Goal: Transaction & Acquisition: Book appointment/travel/reservation

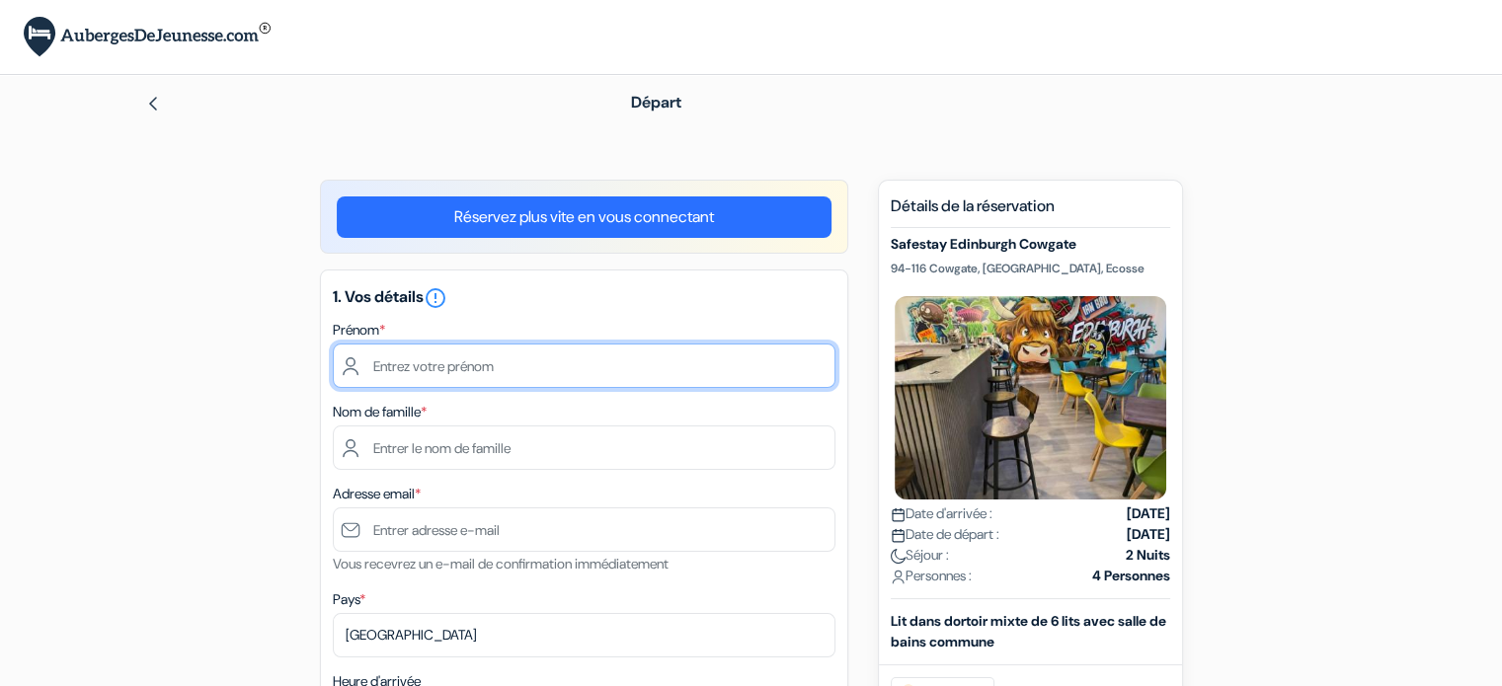
click at [521, 363] on input "text" at bounding box center [584, 366] width 503 height 44
type input "[PERSON_NAME]"
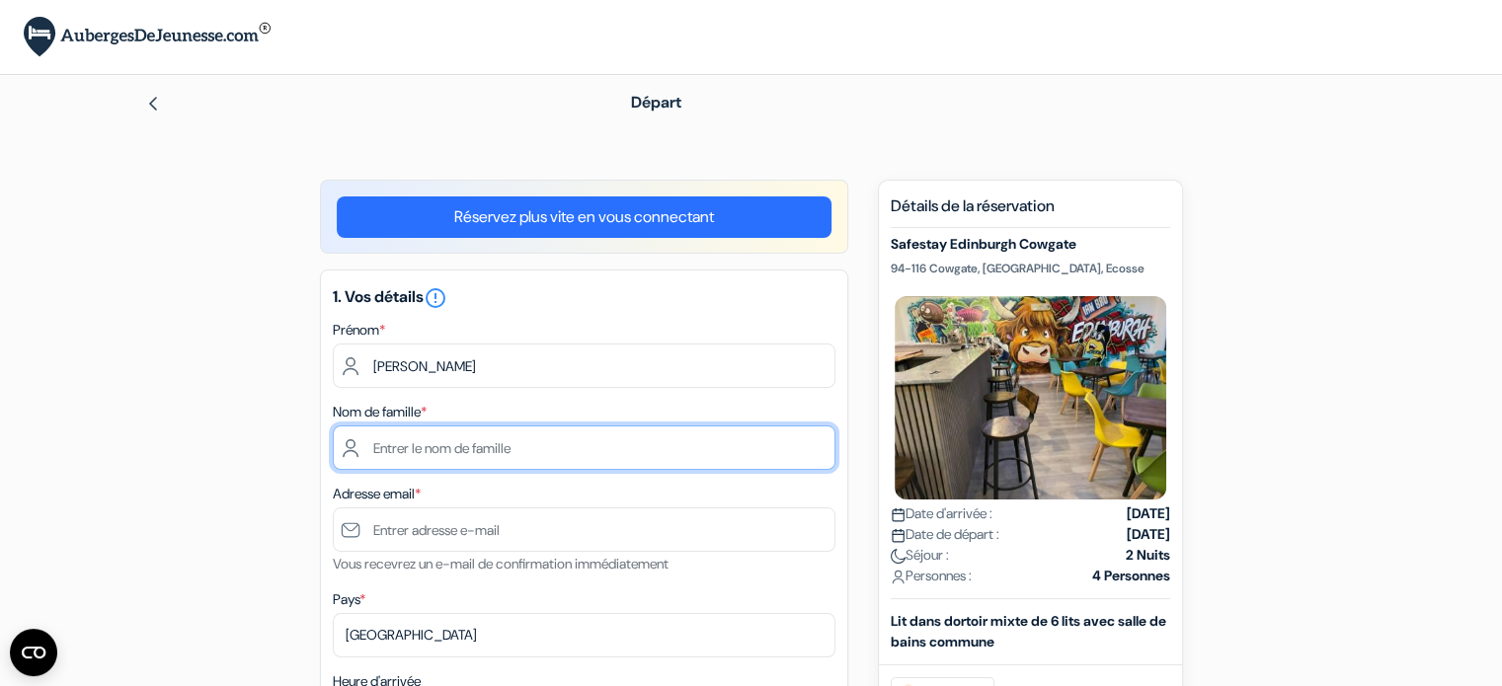
type input "[PERSON_NAME]"
type input "[EMAIL_ADDRESS][DOMAIN_NAME]"
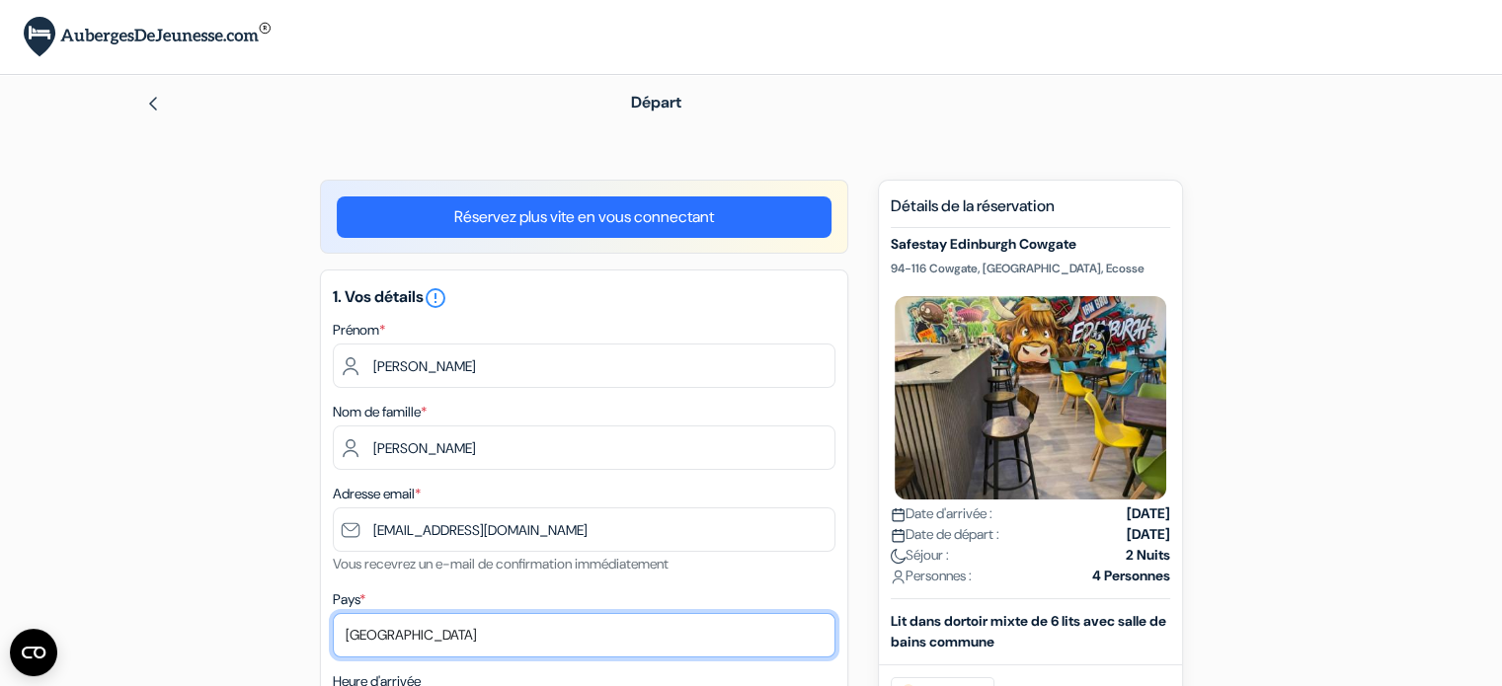
select select "42"
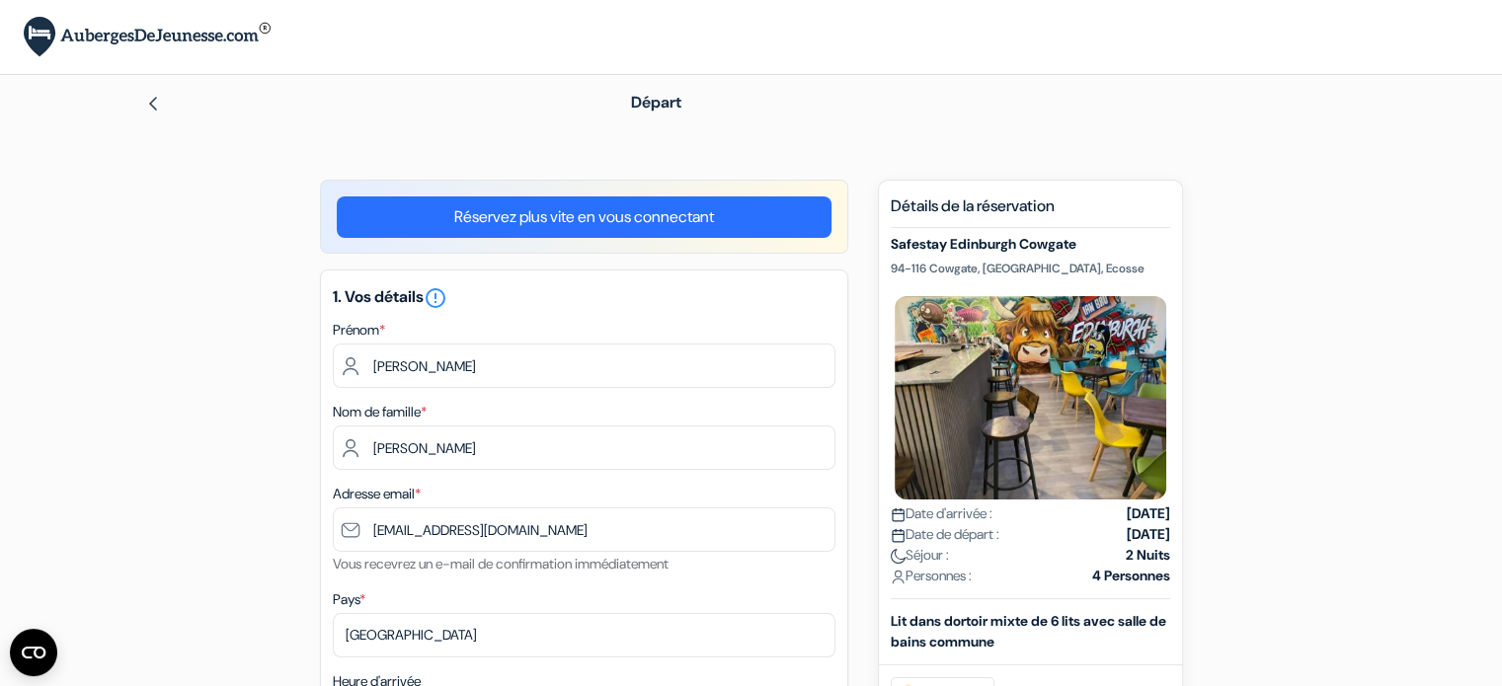
type input "[PHONE_NUMBER]"
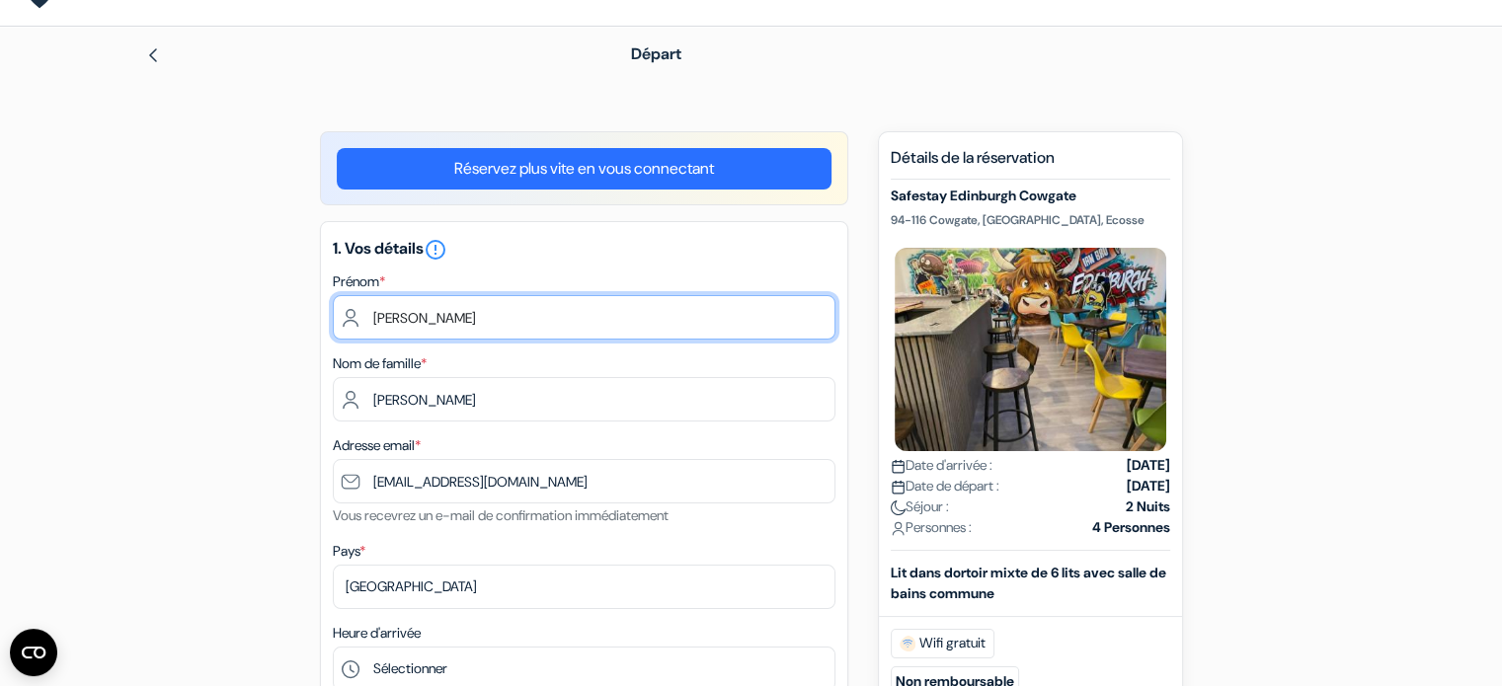
scroll to position [296, 0]
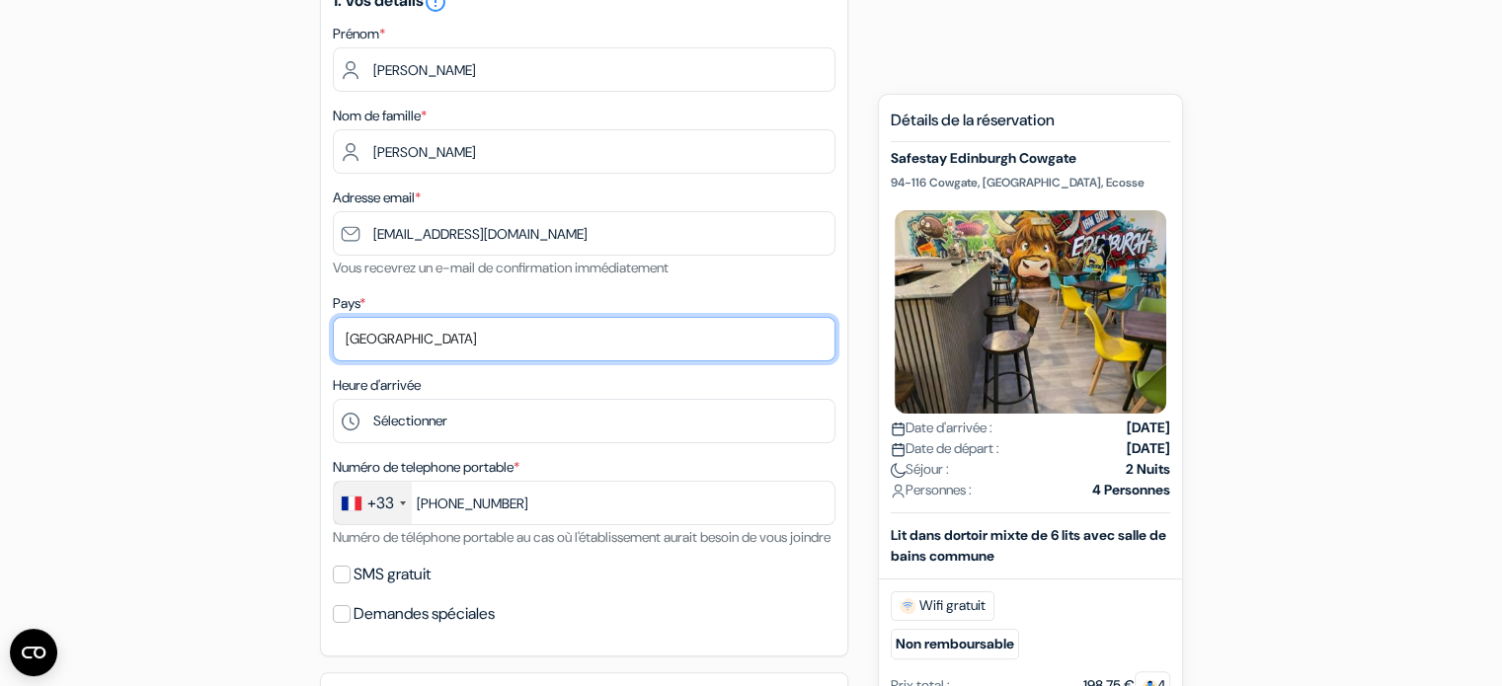
drag, startPoint x: 541, startPoint y: 346, endPoint x: 196, endPoint y: 321, distance: 346.5
click at [199, 321] on div "add_box Safestay Edinburgh Cowgate 94-116 Cowgate, [GEOGRAPHIC_DATA], Ecosse Dé…" at bounding box center [751, 679] width 1303 height 1593
select select "67"
click at [333, 318] on select "Selectionner le pays Abkhazie [GEOGRAPHIC_DATA] [GEOGRAPHIC_DATA] Du [GEOGRAPHI…" at bounding box center [584, 339] width 503 height 44
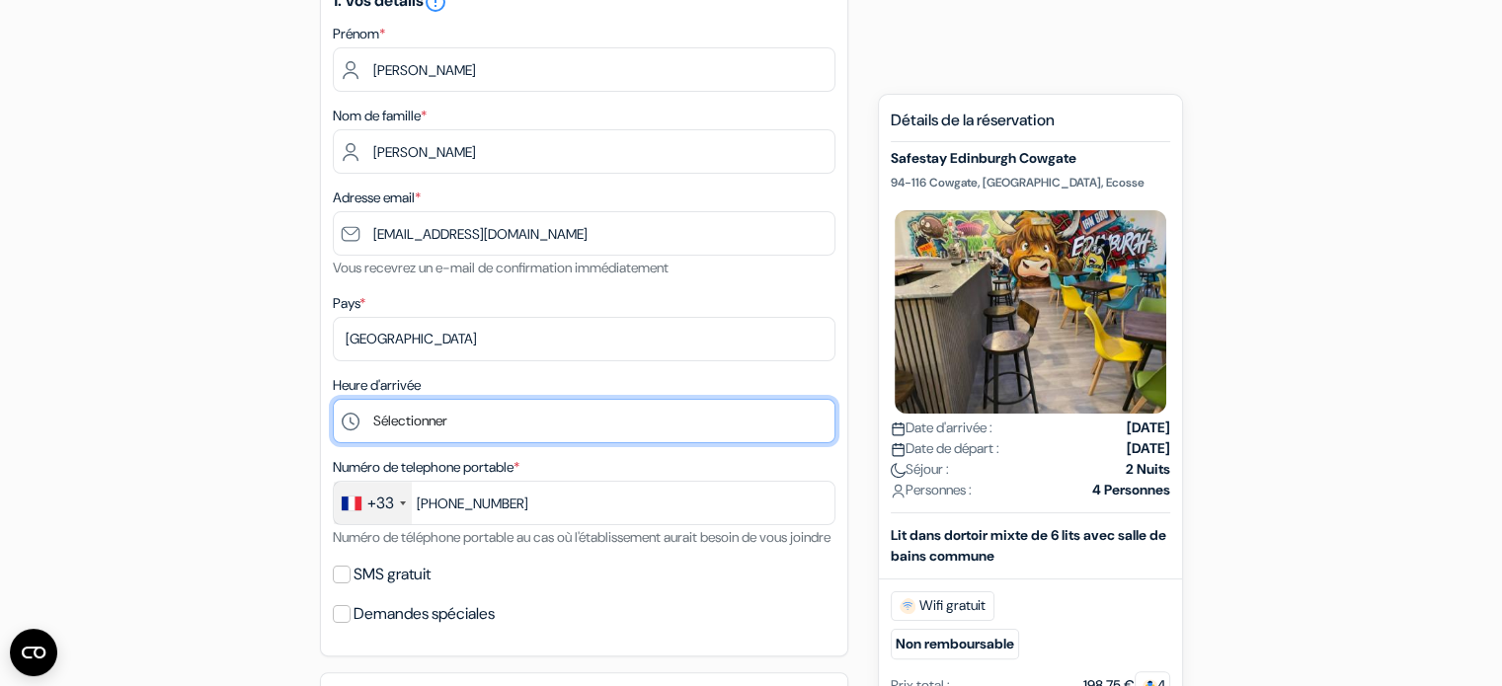
click at [587, 422] on select "Sélectionner 1:00 2:00 3:00 4:00 5:00 6:00 7:00 8:00 9:00 10:00 11:00 12:00 13:…" at bounding box center [584, 421] width 503 height 44
select select "13"
click at [333, 400] on select "Sélectionner 1:00 2:00 3:00 4:00 5:00 6:00 7:00 8:00 9:00 10:00 11:00 12:00 13:…" at bounding box center [584, 421] width 503 height 44
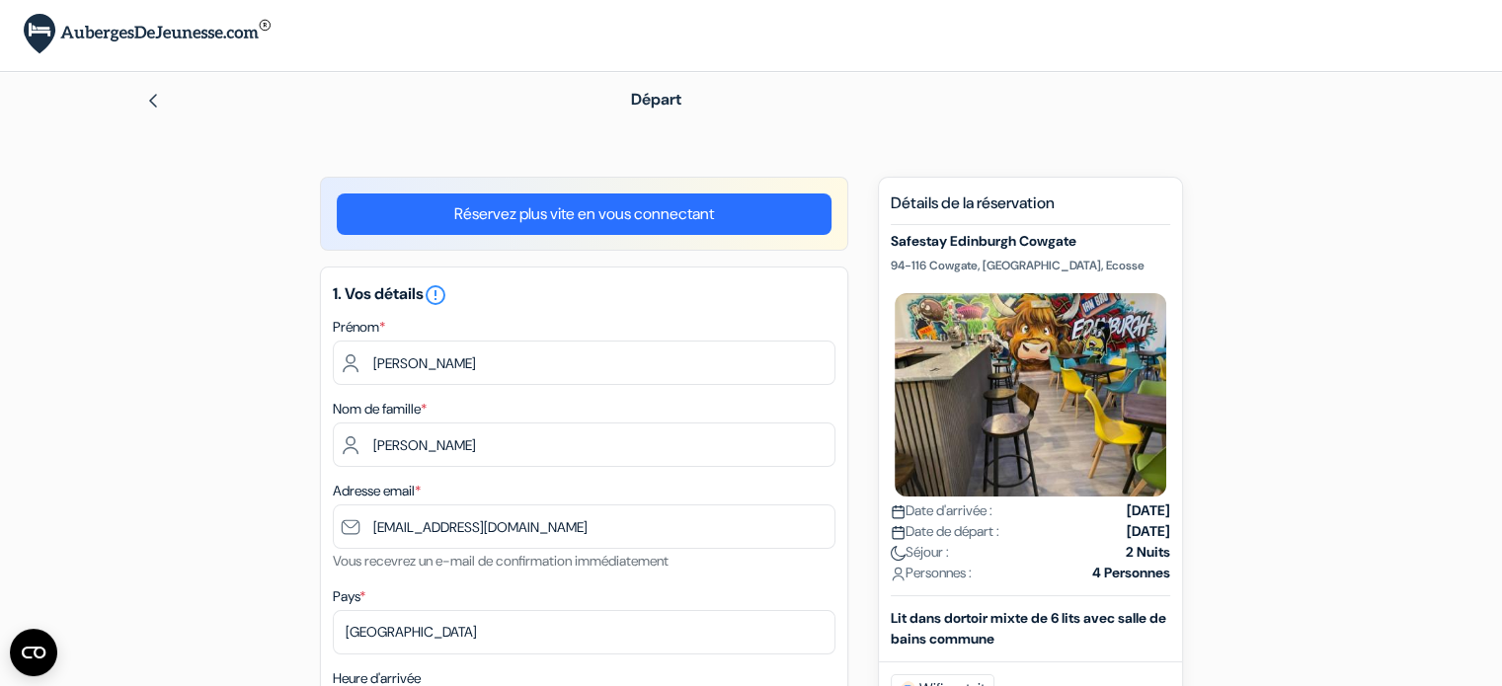
scroll to position [0, 0]
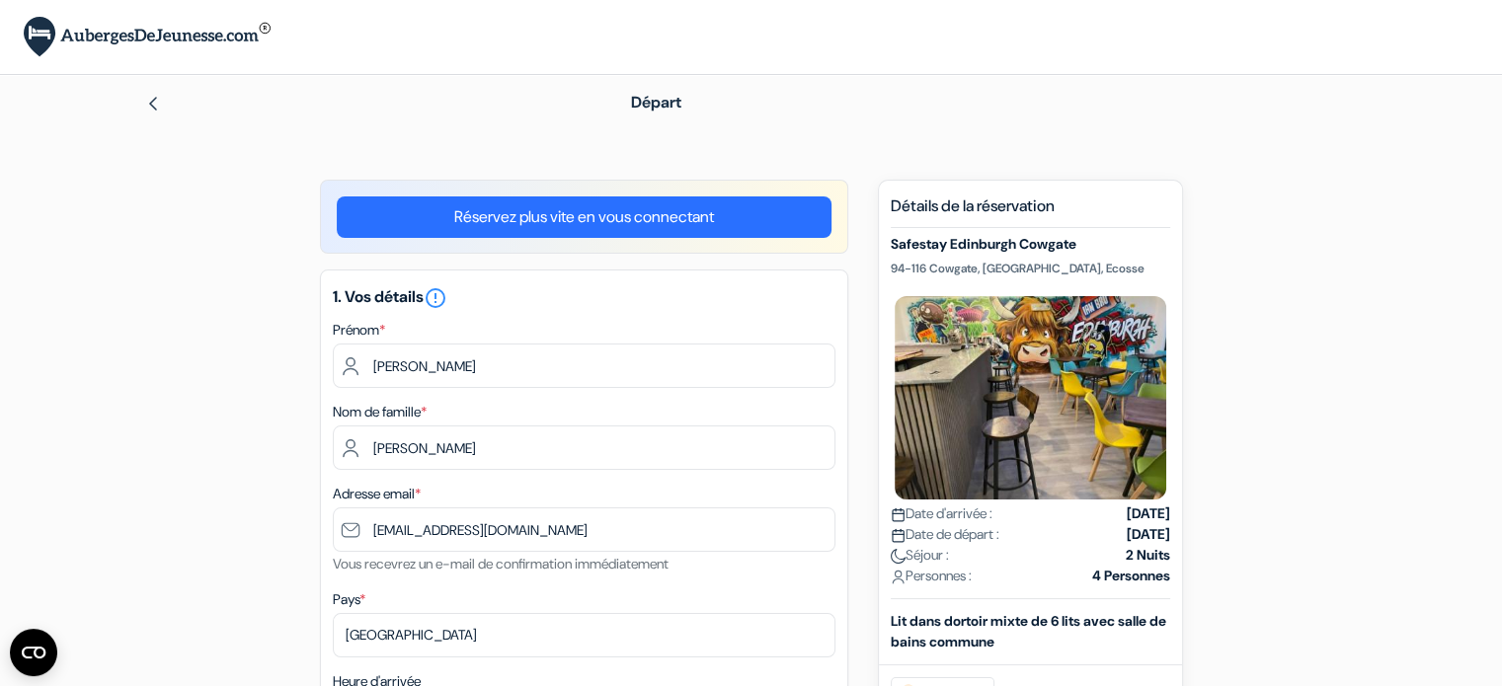
click at [148, 86] on div "Départ" at bounding box center [751, 102] width 1303 height 55
click at [149, 112] on link at bounding box center [153, 102] width 16 height 21
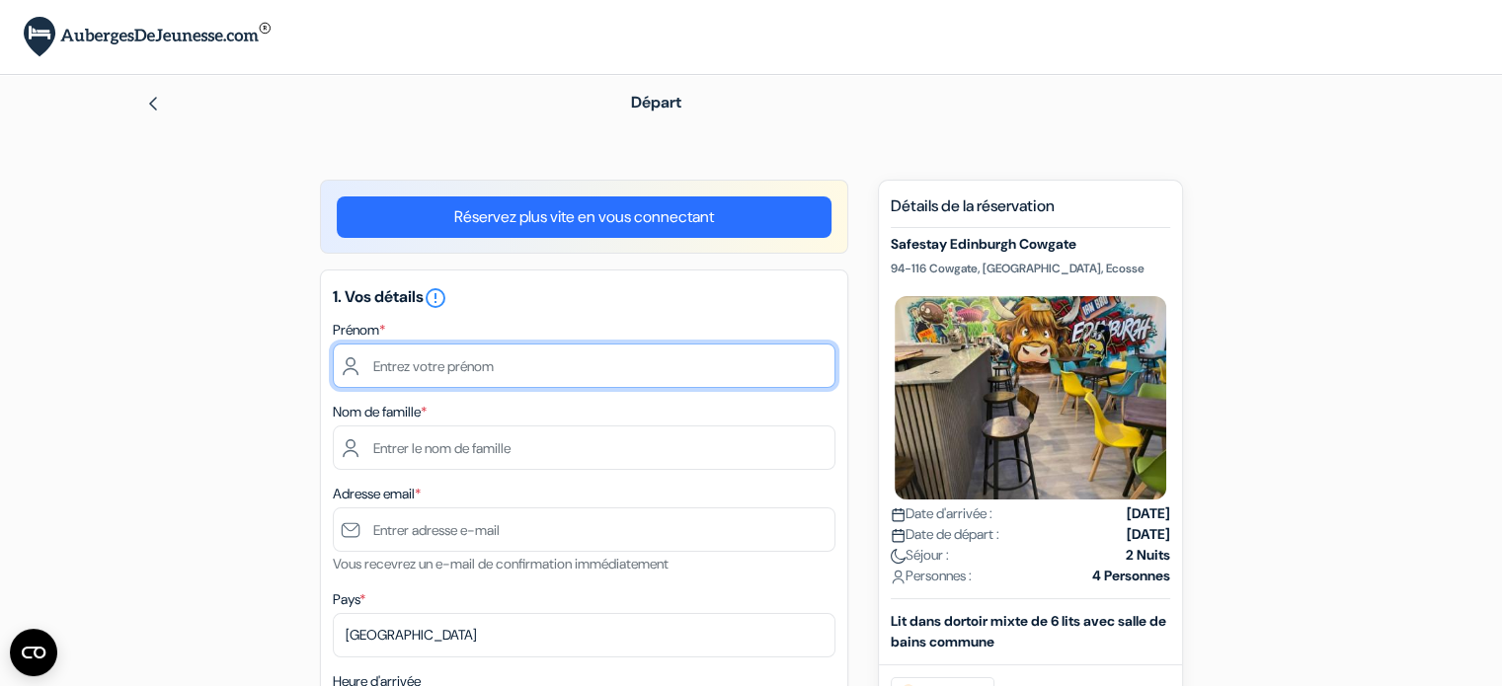
click at [533, 361] on input "text" at bounding box center [584, 366] width 503 height 44
type input "[PERSON_NAME]"
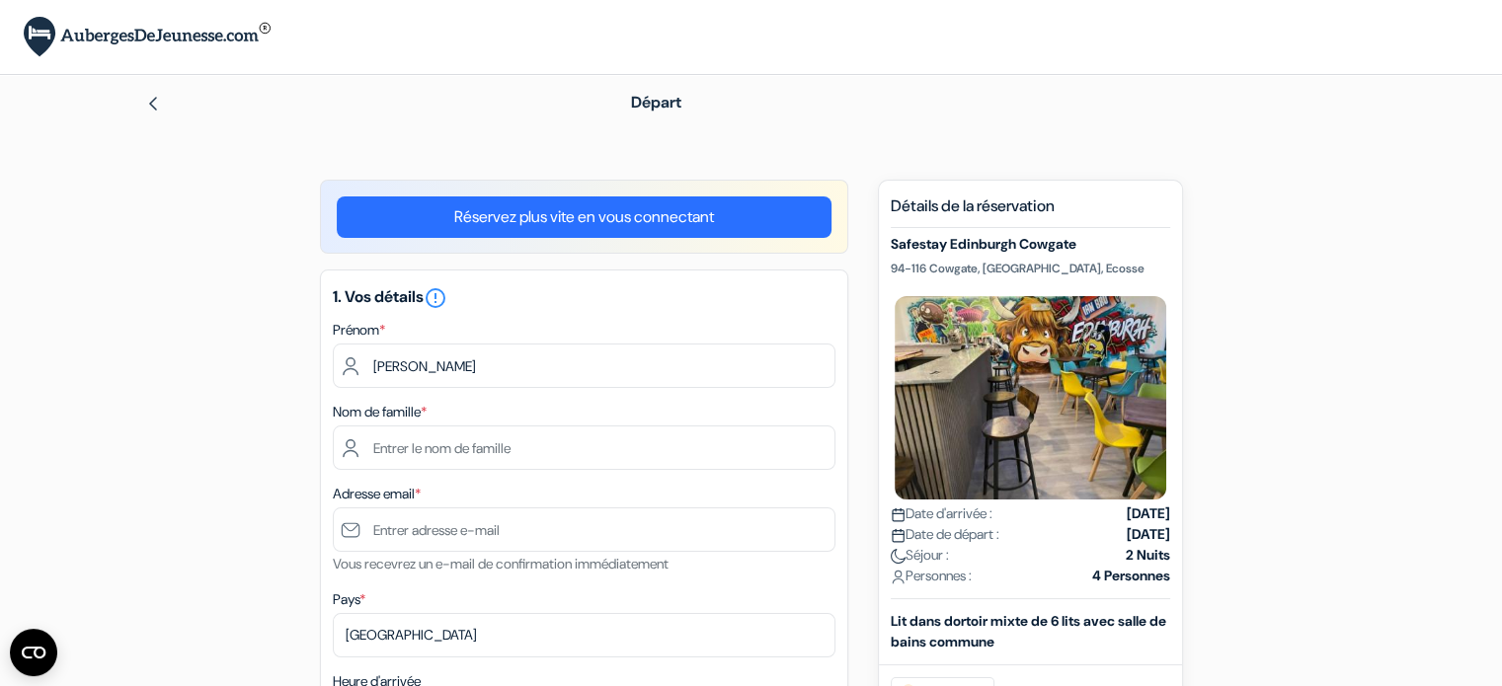
type input "[PERSON_NAME]"
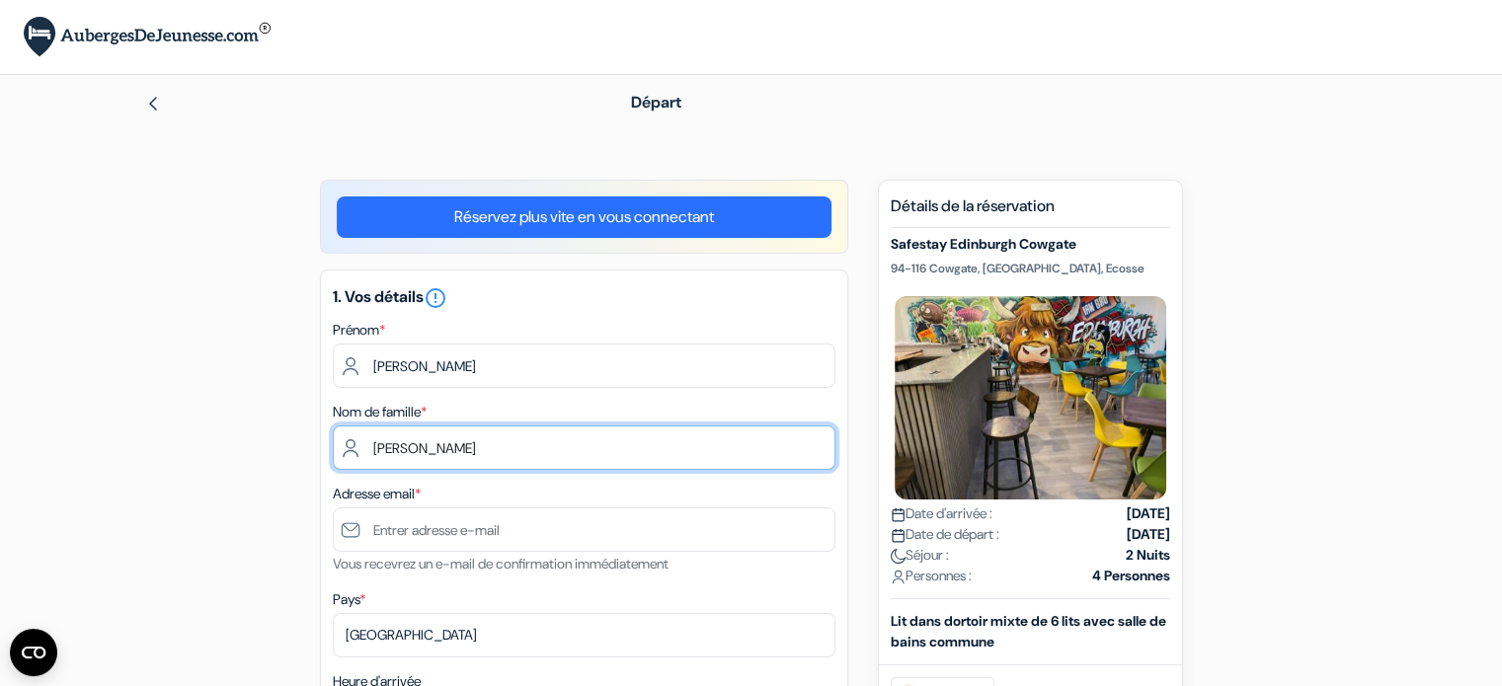
type input "[EMAIL_ADDRESS][DOMAIN_NAME]"
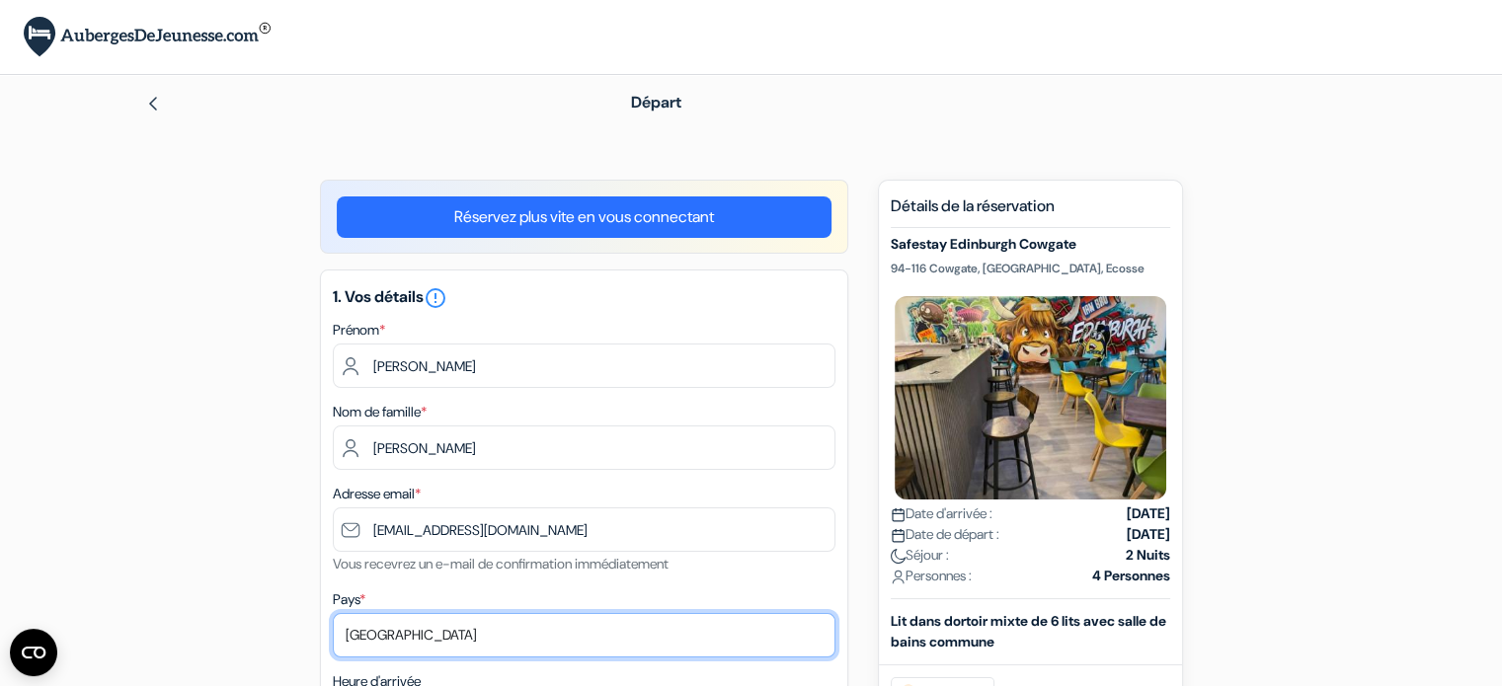
select select "42"
type input "[PHONE_NUMBER]"
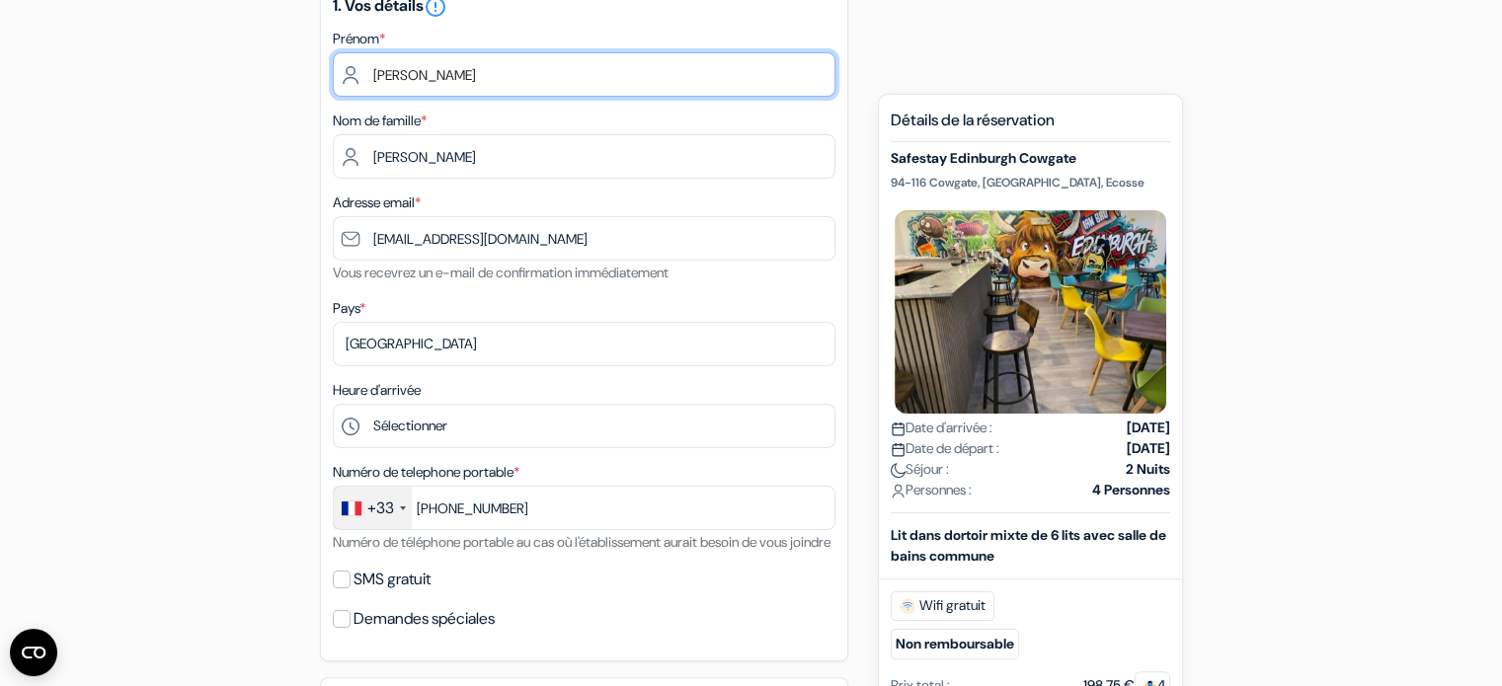
scroll to position [296, 0]
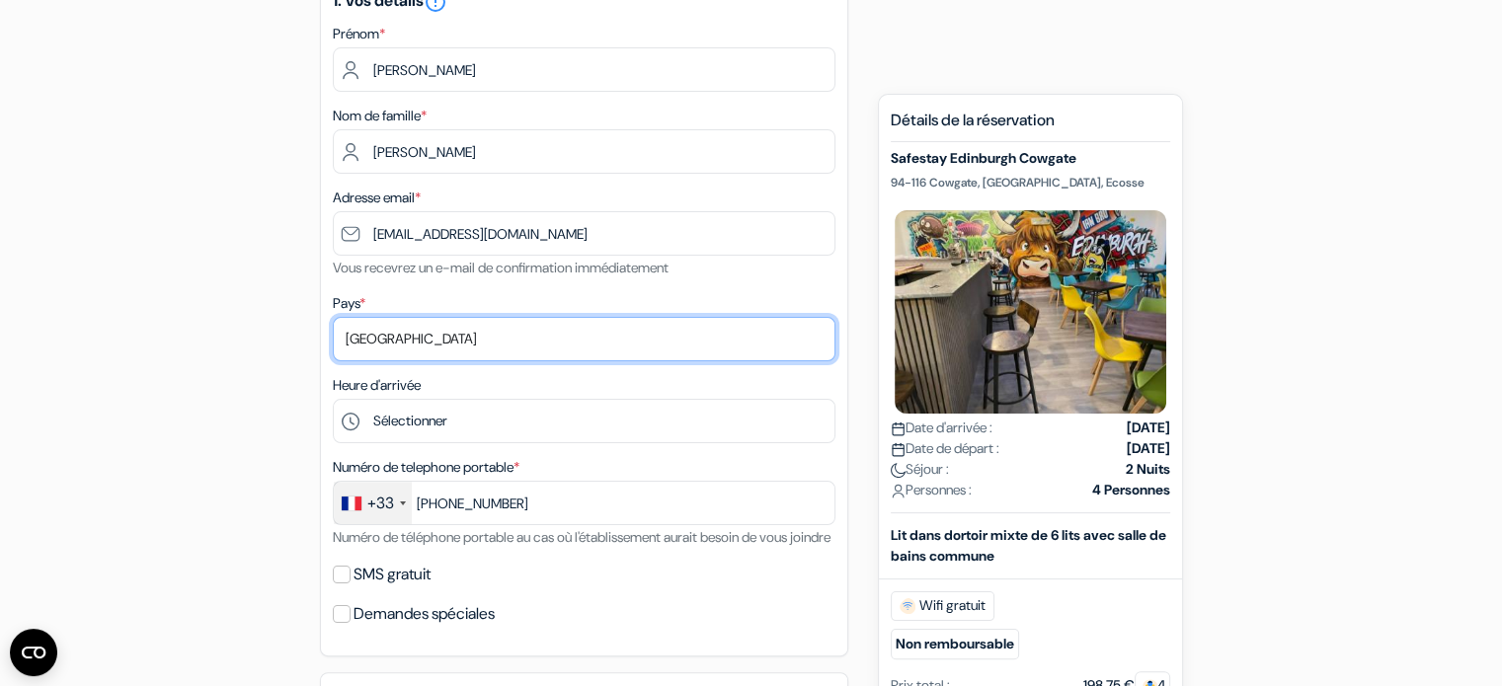
click at [523, 343] on select "Selectionner le pays Abkhazie [GEOGRAPHIC_DATA] [GEOGRAPHIC_DATA] Du [GEOGRAPHI…" at bounding box center [584, 339] width 503 height 44
select select "67"
click at [333, 318] on select "Selectionner le pays Abkhazie [GEOGRAPHIC_DATA] [GEOGRAPHIC_DATA] Du [GEOGRAPHI…" at bounding box center [584, 339] width 503 height 44
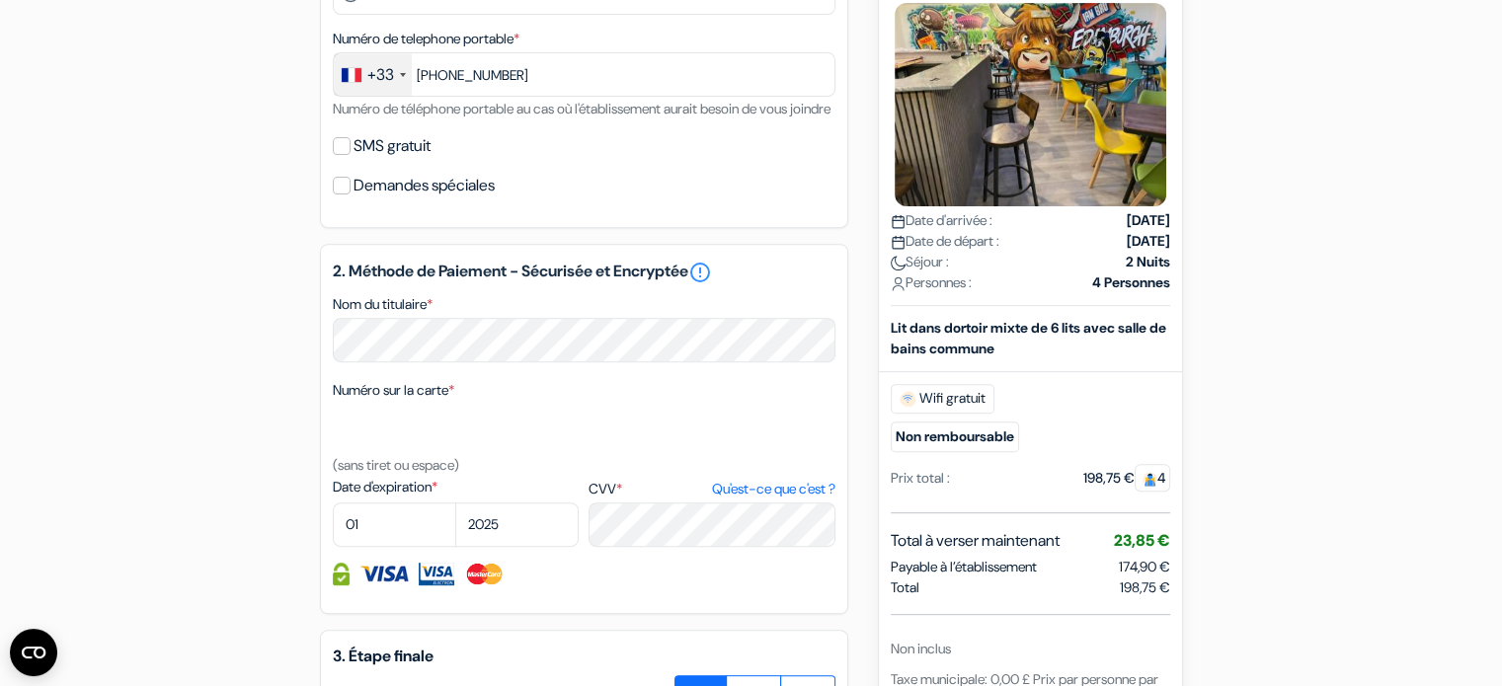
scroll to position [726, 0]
click at [612, 398] on div "2. Méthode de Paiement - Sécurisée et Encryptée error_outline Nom du titulaire …" at bounding box center [584, 428] width 528 height 370
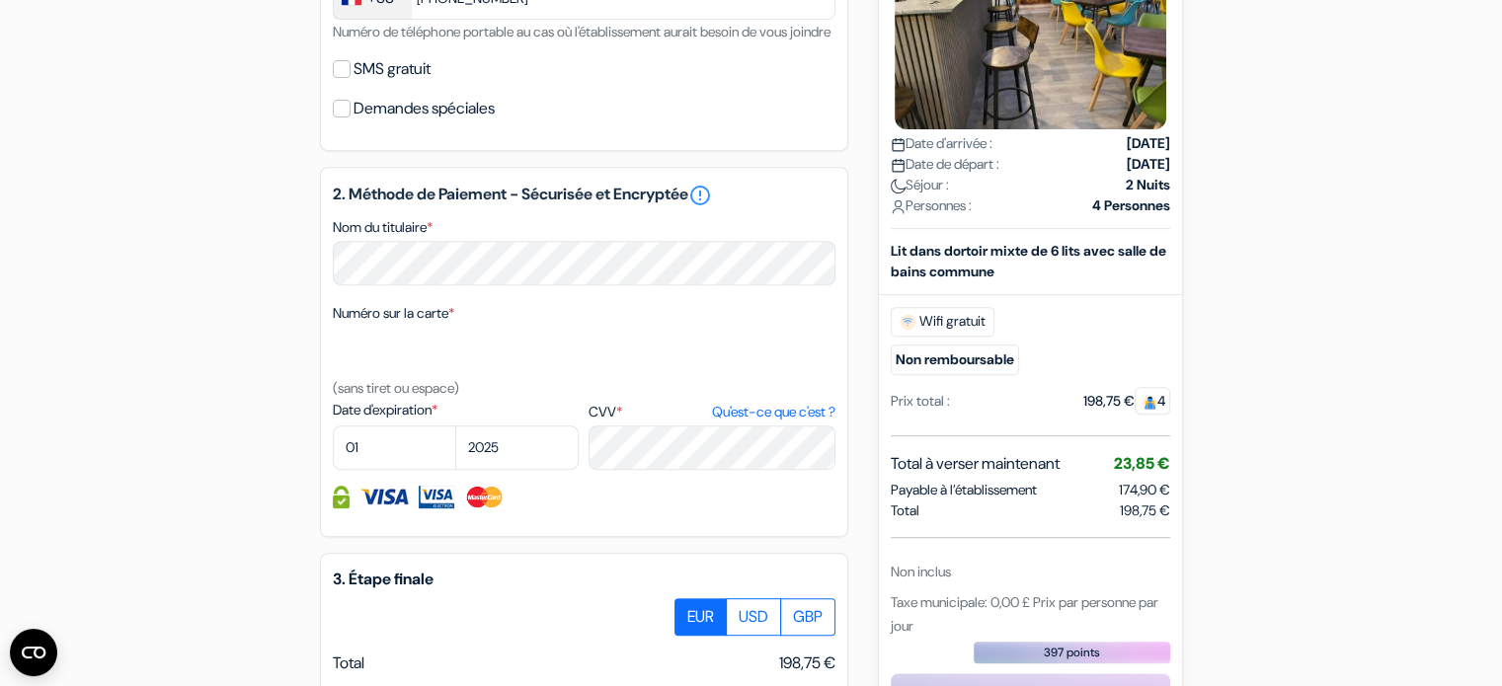
scroll to position [809, 0]
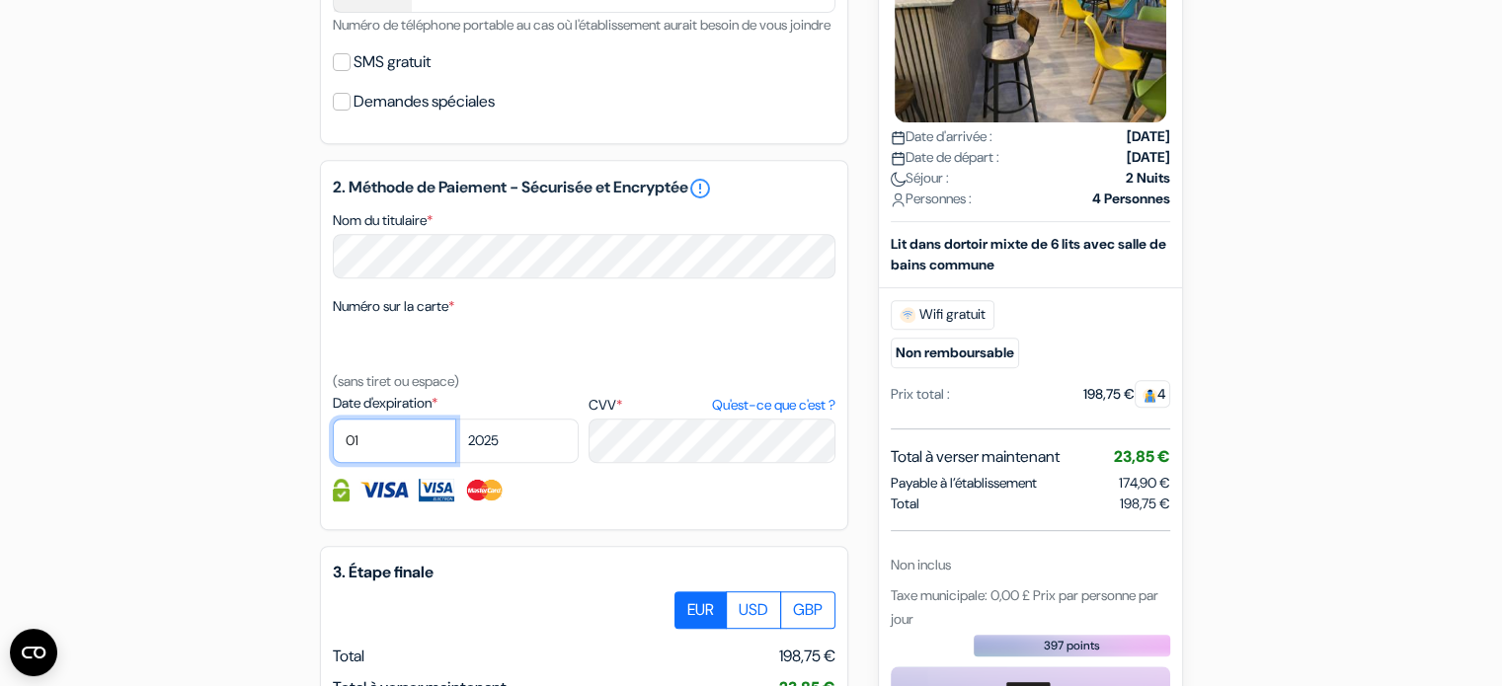
drag, startPoint x: 273, startPoint y: 442, endPoint x: 217, endPoint y: 438, distance: 55.4
click at [217, 438] on div "add_box Safestay Edinburgh Cowgate 94-116 Cowgate, [GEOGRAPHIC_DATA], Ecosse Dé…" at bounding box center [751, 167] width 1303 height 1593
select select "04"
click at [333, 444] on select "01 02 03 04 05 06 07 08 09 10 11 12" at bounding box center [394, 441] width 123 height 44
click at [514, 463] on select "2025 2026 2027 2028 2029 2030 2031 2032 2033 2034 2035 2036 2037 2038 2039 2040…" at bounding box center [516, 441] width 123 height 44
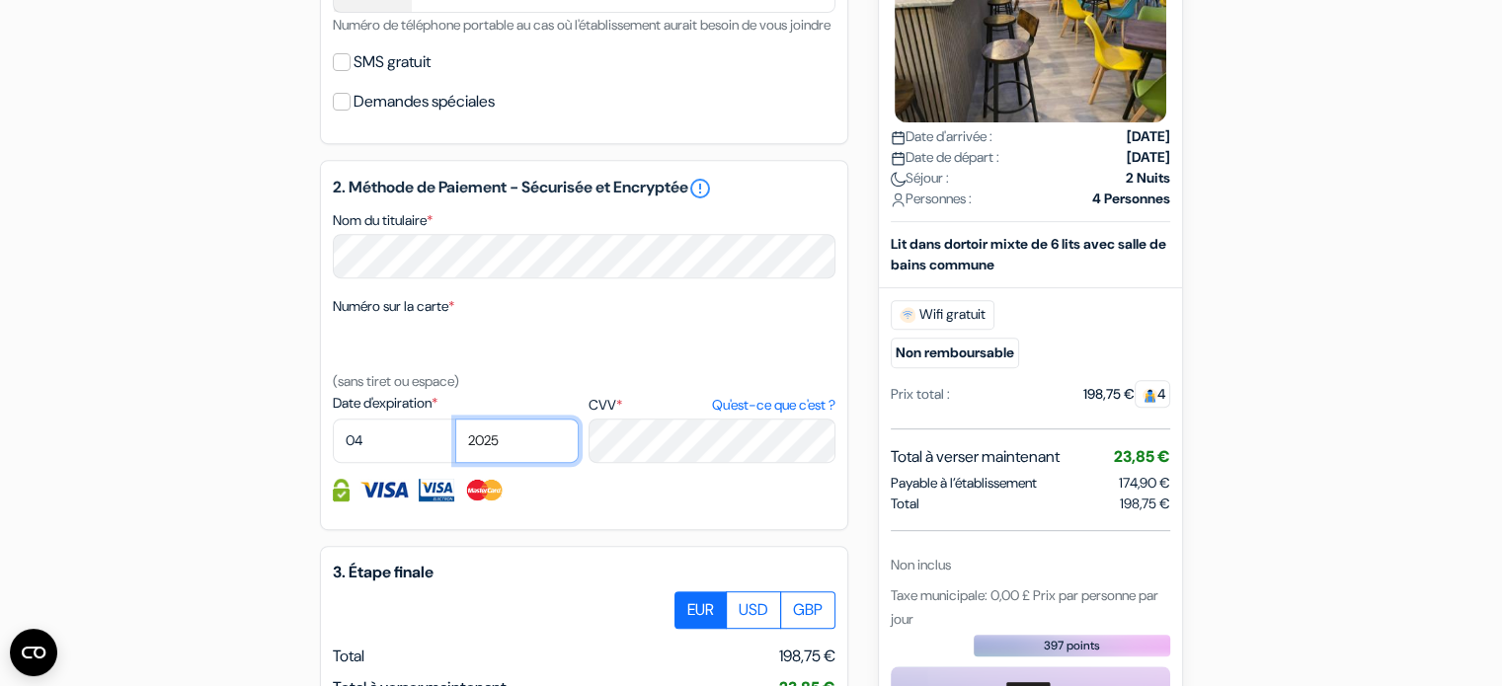
select select "2026"
click at [455, 444] on select "2025 2026 2027 2028 2029 2030 2031 2032 2033 2034 2035 2036 2037 2038 2039 2040…" at bounding box center [516, 441] width 123 height 44
click at [636, 529] on div "2. Méthode de Paiement - Sécurisée et Encryptée error_outline Nom du titulaire …" at bounding box center [584, 345] width 528 height 370
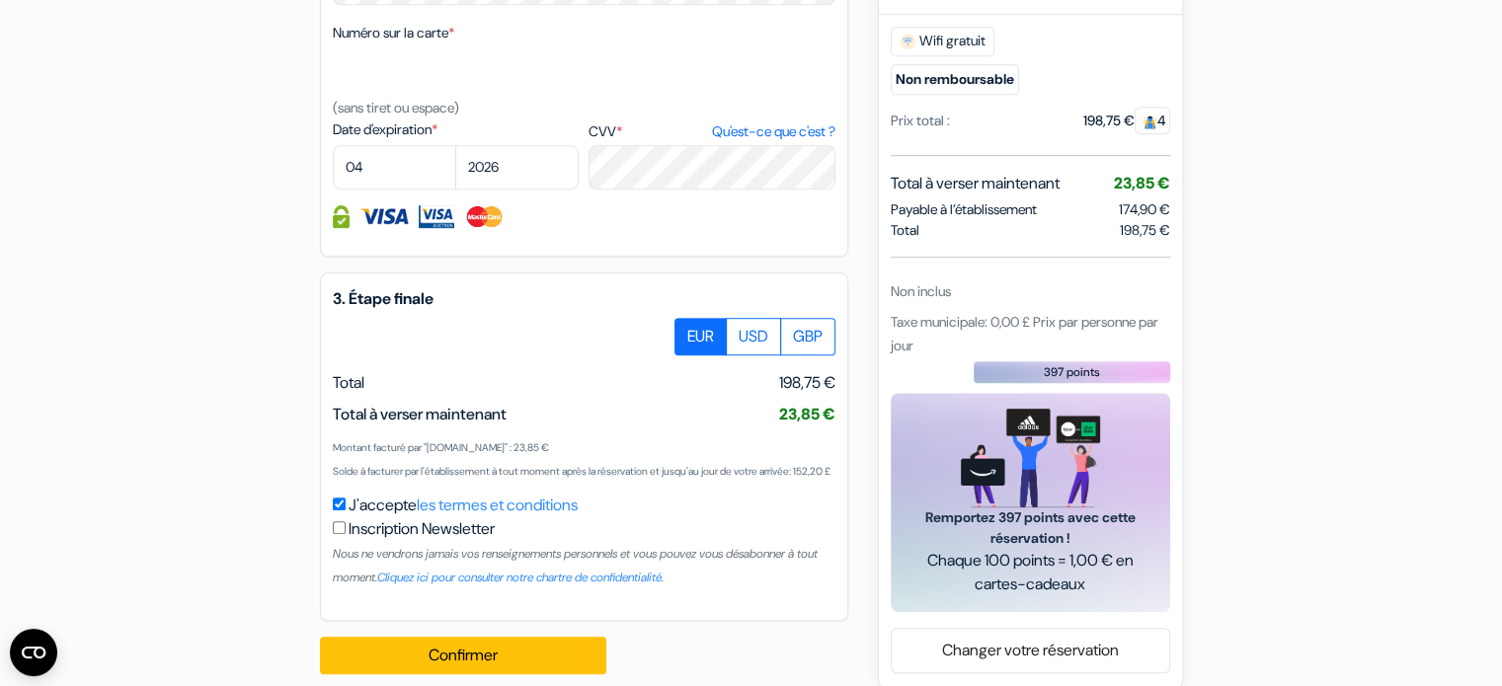
scroll to position [1088, 0]
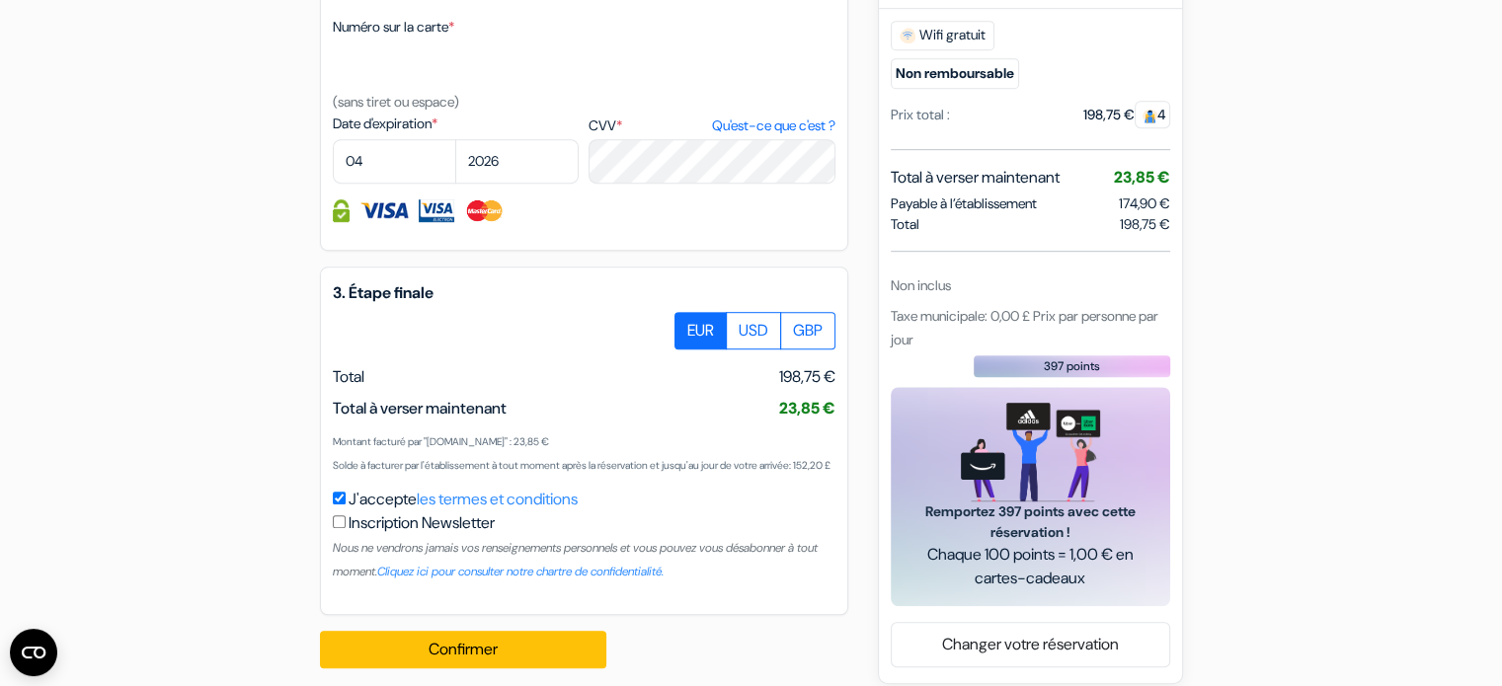
drag, startPoint x: 387, startPoint y: 492, endPoint x: 774, endPoint y: 508, distance: 387.4
click at [774, 476] on div "Montant facturé par "AubergesDeJeunesse.com" : 23,85 € Solde à facturer par l'é…" at bounding box center [584, 452] width 503 height 47
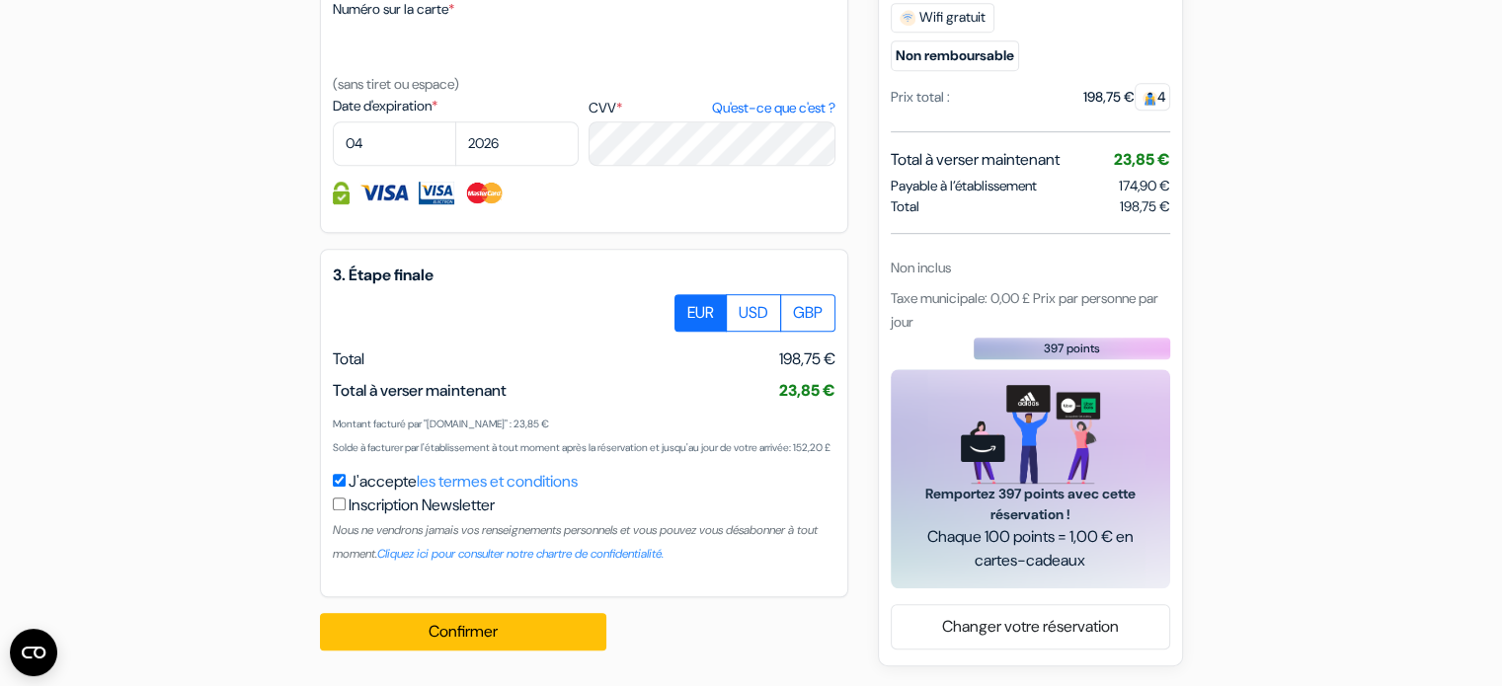
scroll to position [1153, 0]
click at [751, 269] on div "3. Étape finale EUR USD GBP Total J'accepte" at bounding box center [584, 423] width 528 height 349
click at [760, 294] on label "USD" at bounding box center [753, 313] width 55 height 38
click at [688, 294] on input "USD" at bounding box center [681, 300] width 13 height 13
radio input "true"
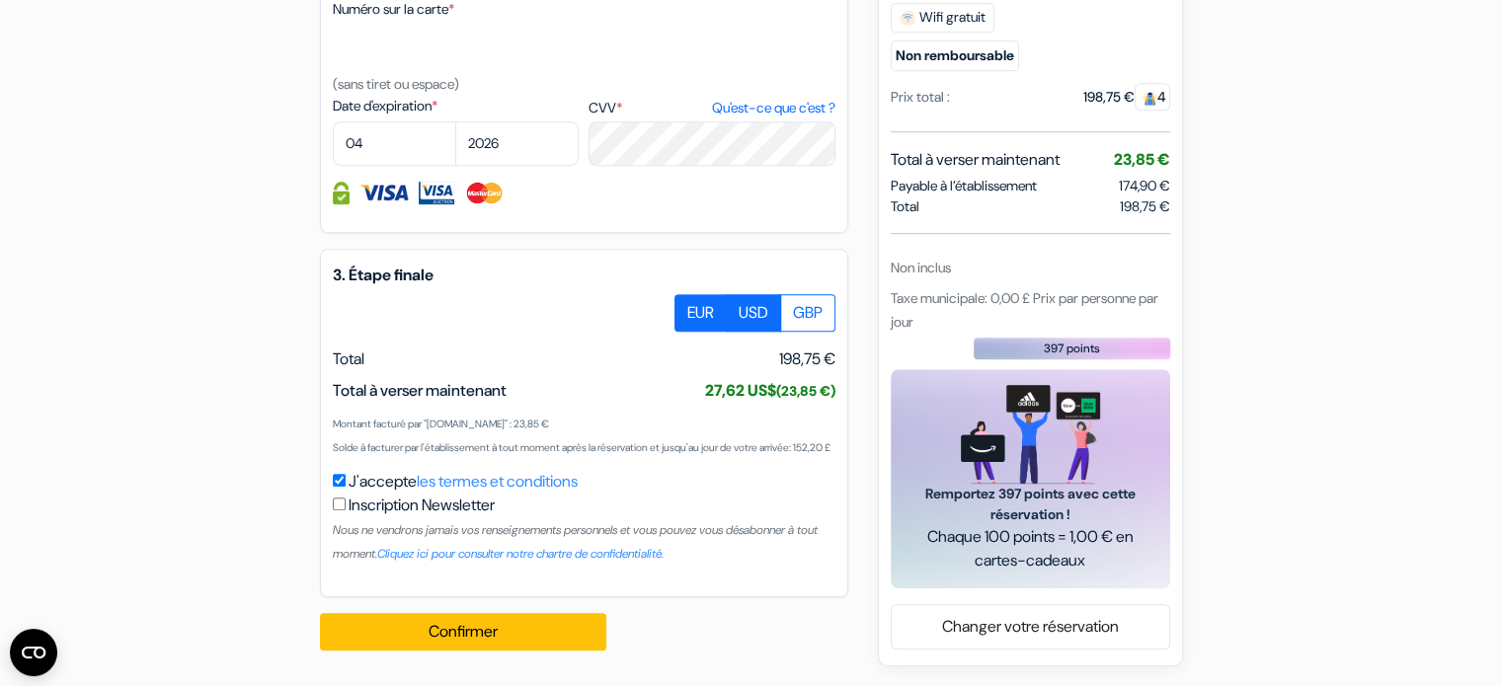
click at [717, 294] on label "EUR" at bounding box center [700, 313] width 52 height 38
click at [688, 294] on input "EUR" at bounding box center [681, 300] width 13 height 13
radio input "true"
click at [801, 299] on label "GBP" at bounding box center [807, 313] width 55 height 38
click at [688, 299] on input "GBP" at bounding box center [681, 300] width 13 height 13
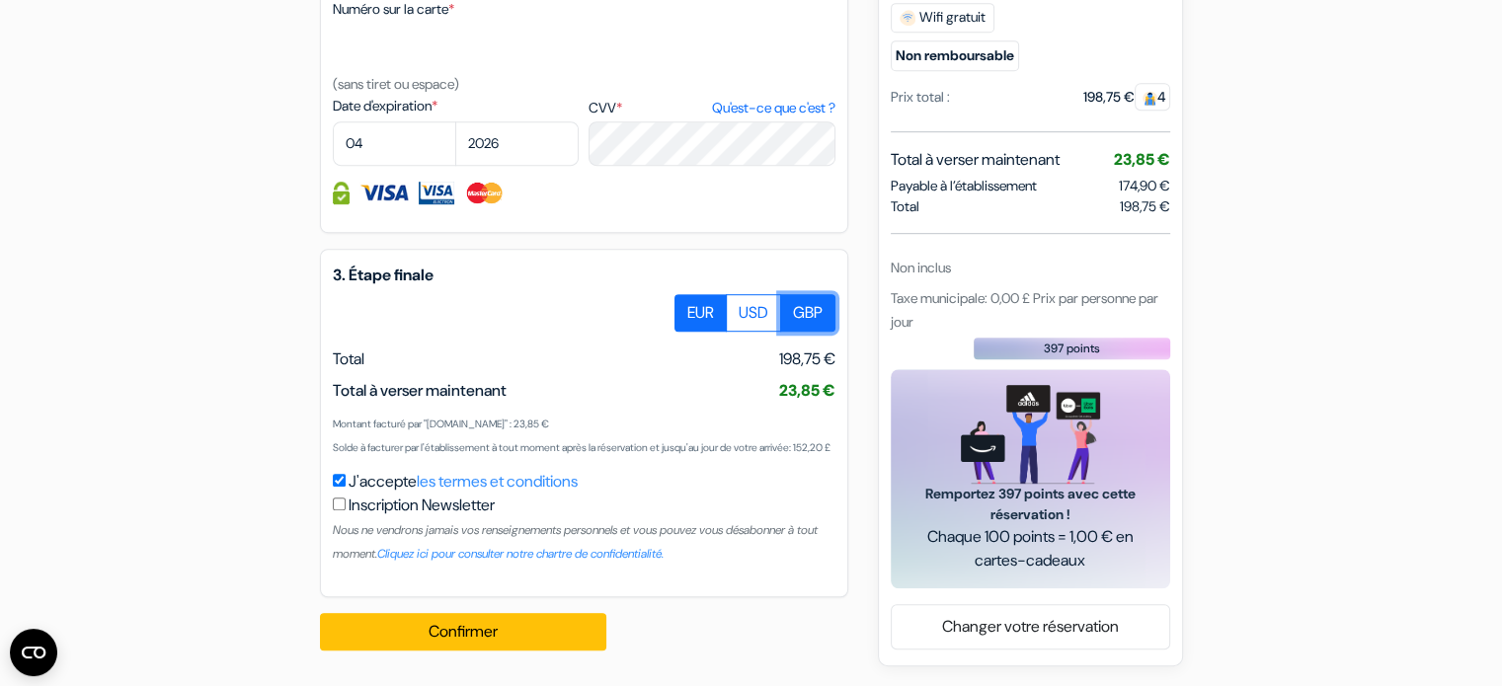
radio input "true"
click at [716, 299] on label "EUR" at bounding box center [700, 313] width 52 height 38
click at [688, 299] on input "EUR" at bounding box center [681, 300] width 13 height 13
radio input "true"
click at [836, 288] on div "3. Étape finale EUR USD GBP Total J'accepte" at bounding box center [584, 423] width 528 height 349
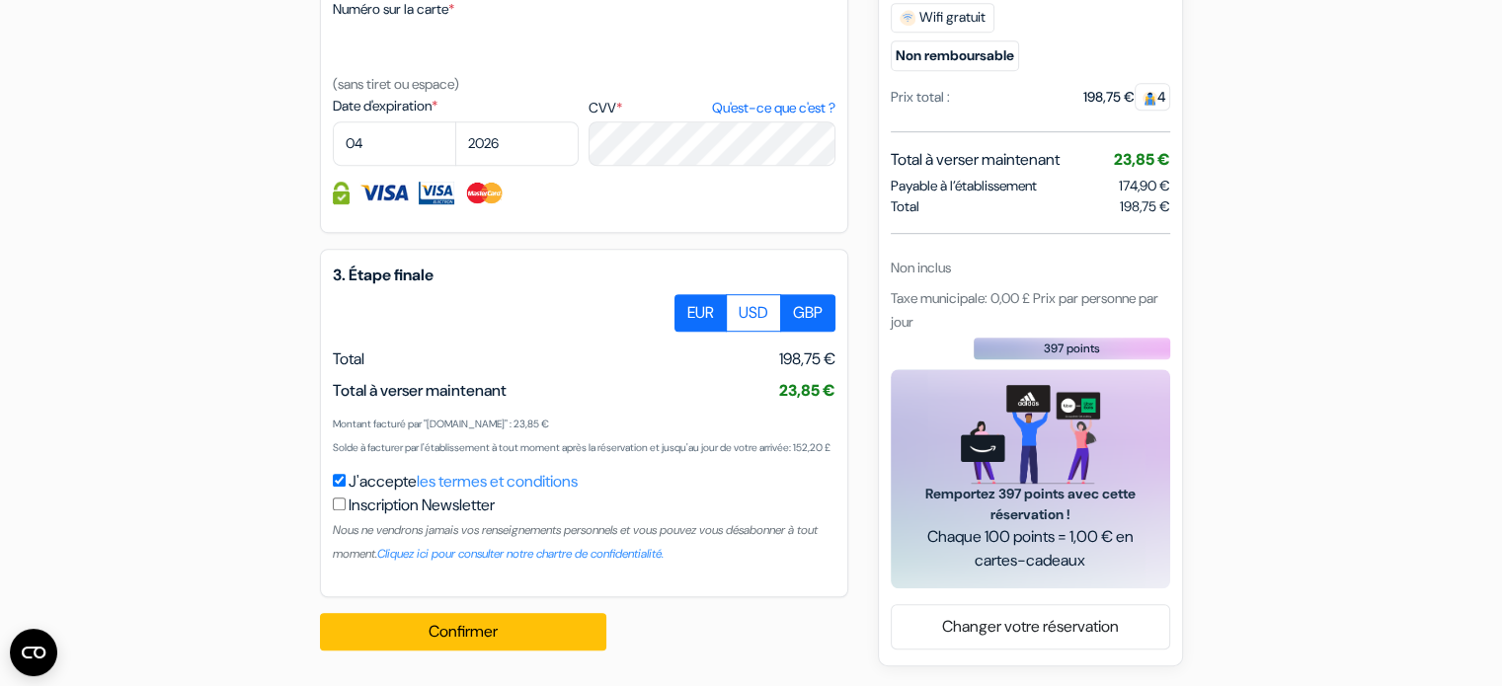
click at [821, 294] on label "GBP" at bounding box center [807, 313] width 55 height 38
click at [688, 294] on input "GBP" at bounding box center [681, 300] width 13 height 13
radio input "true"
click at [710, 294] on label "EUR" at bounding box center [700, 313] width 52 height 38
click at [688, 294] on input "EUR" at bounding box center [681, 300] width 13 height 13
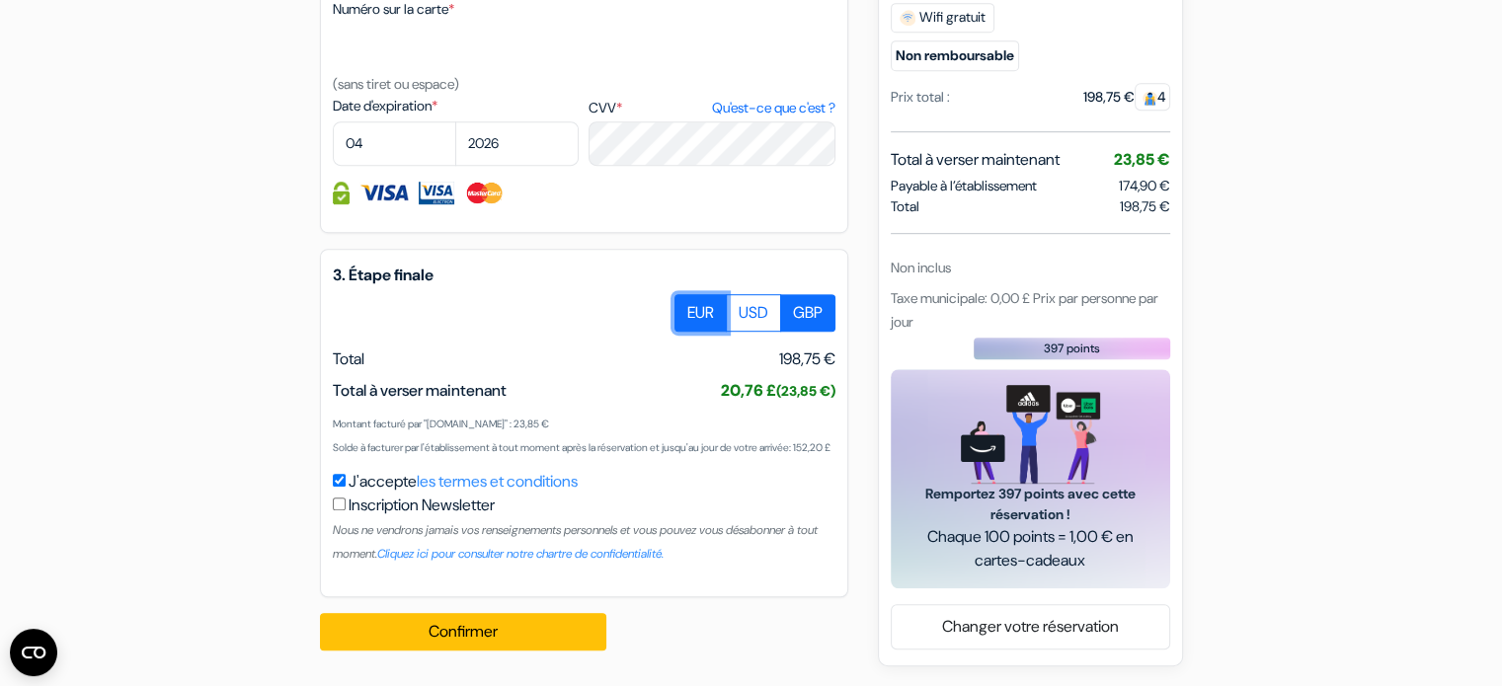
radio input "true"
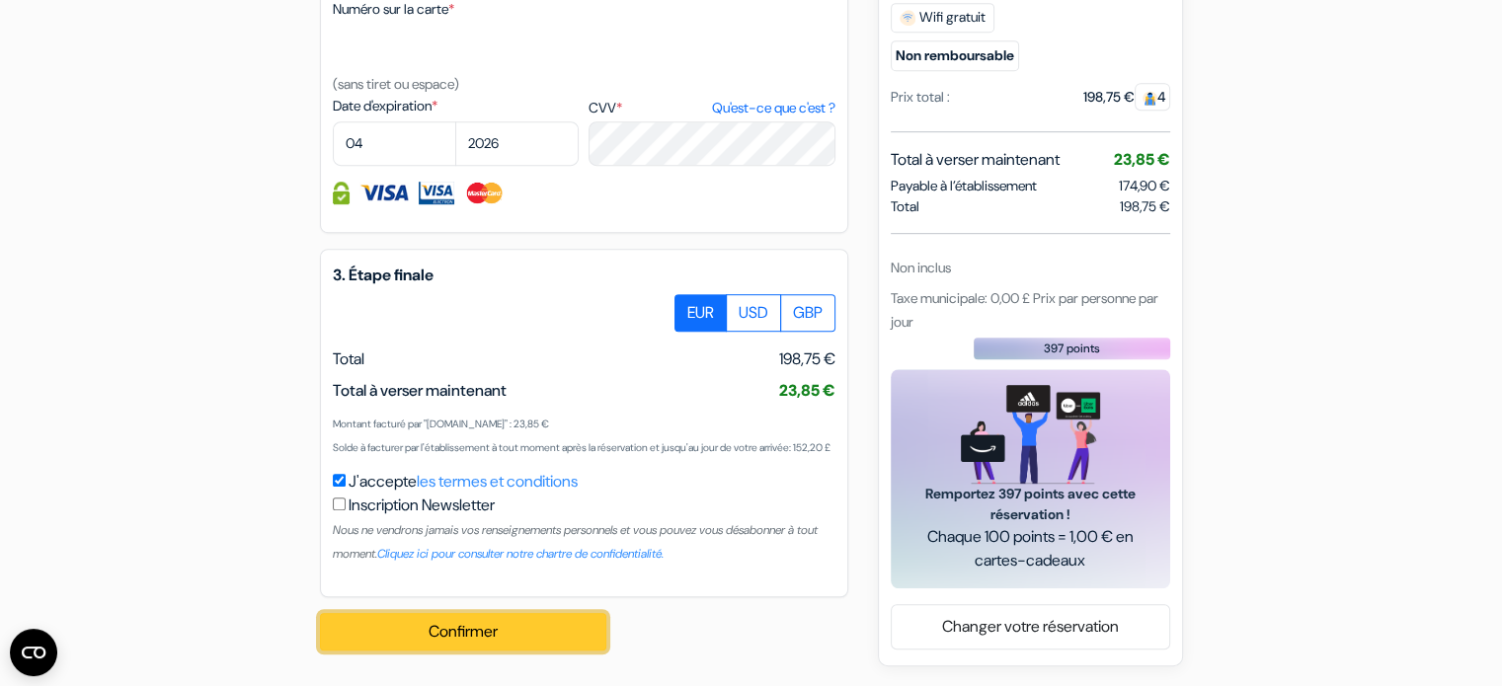
click at [502, 643] on button "Confirmer Loading..." at bounding box center [463, 632] width 286 height 38
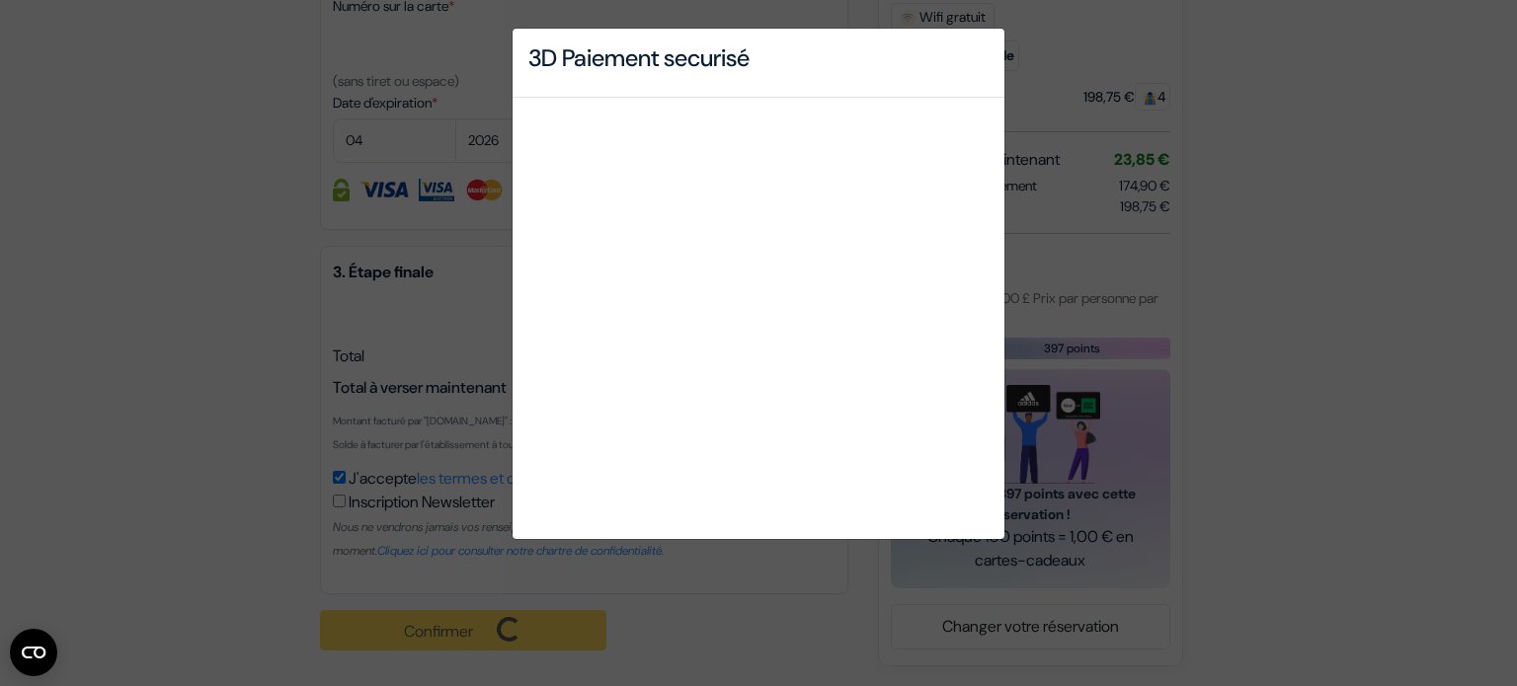
drag, startPoint x: 502, startPoint y: 643, endPoint x: 43, endPoint y: 464, distance: 491.8
click at [43, 464] on div "3D Paiement securisé" at bounding box center [758, 343] width 1517 height 686
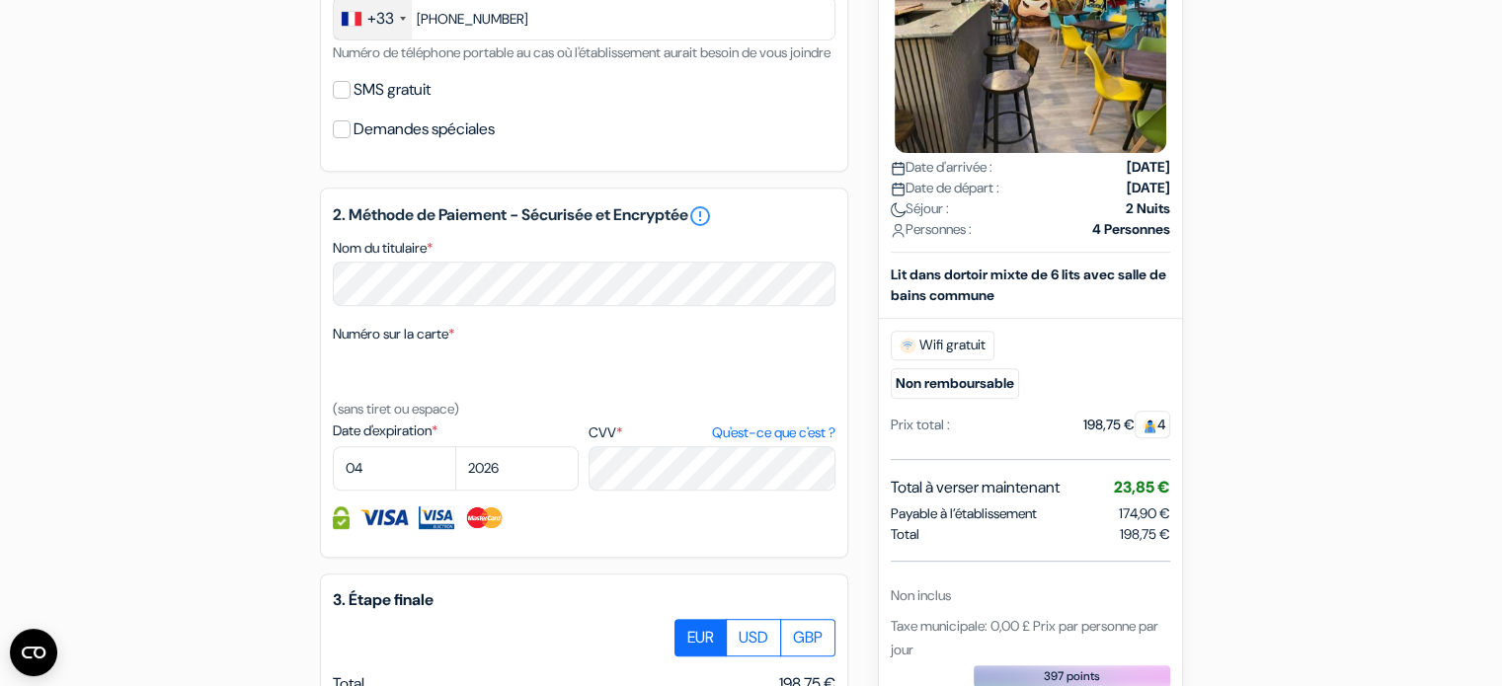
scroll to position [1157, 0]
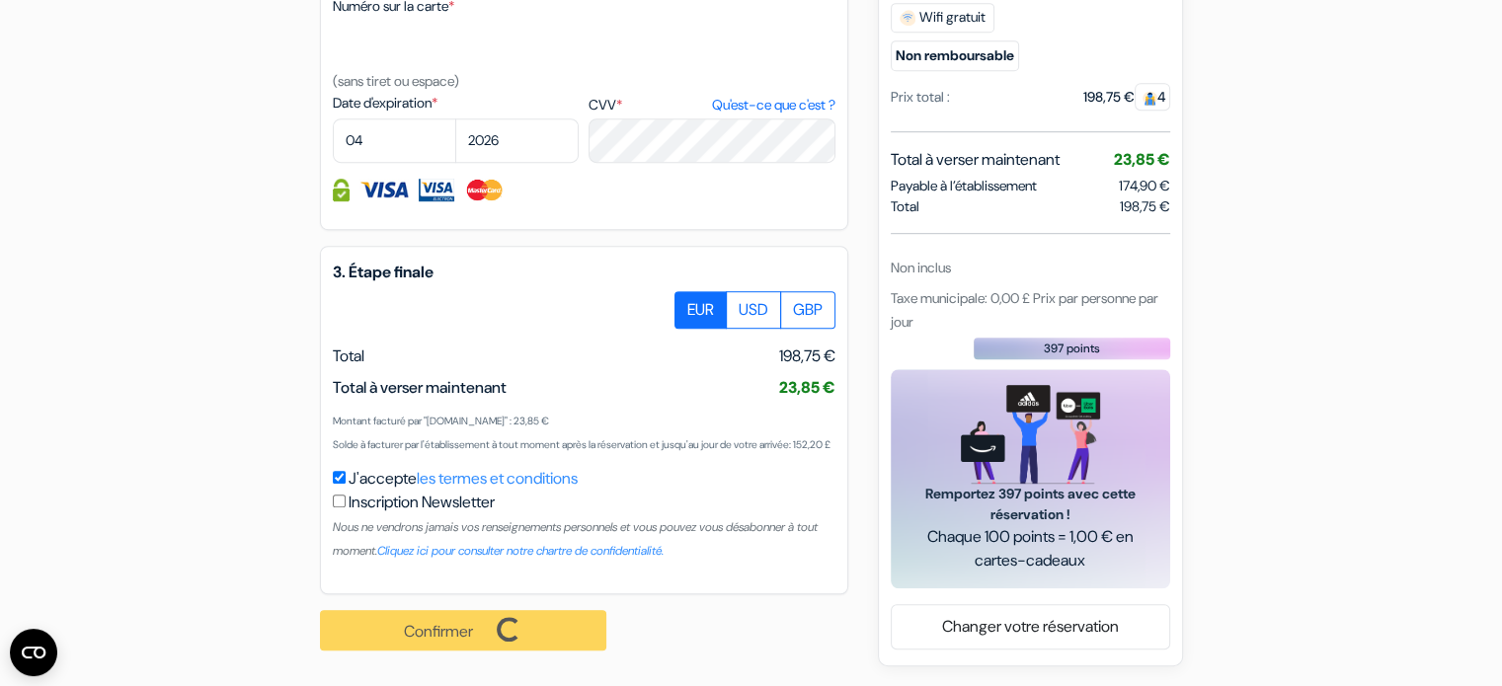
click at [506, 627] on div "Confirmer Loading... Traitement de la demande..." at bounding box center [474, 630] width 308 height 72
click at [483, 622] on div "Confirmer Loading... Traitement de la demande..." at bounding box center [474, 630] width 308 height 72
click at [474, 634] on div "Confirmer Loading... Traitement de la demande..." at bounding box center [474, 630] width 308 height 72
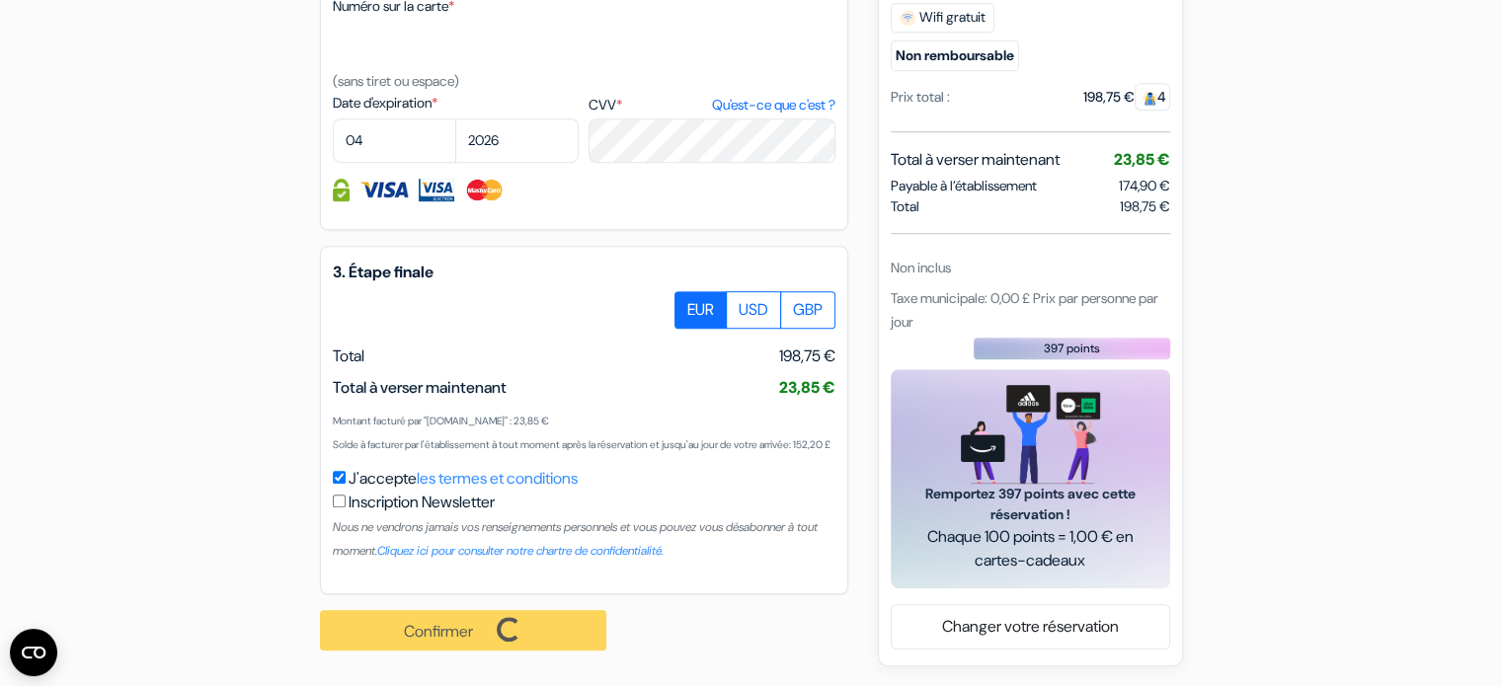
click at [978, 540] on span "Chaque 100 points = 1,00 € en cartes-cadeaux" at bounding box center [1030, 548] width 232 height 47
drag, startPoint x: 999, startPoint y: 499, endPoint x: 1025, endPoint y: 499, distance: 25.7
click at [1025, 499] on span "Remportez 397 points avec cette réservation !" at bounding box center [1030, 504] width 232 height 41
drag, startPoint x: 1025, startPoint y: 499, endPoint x: 1094, endPoint y: 490, distance: 69.7
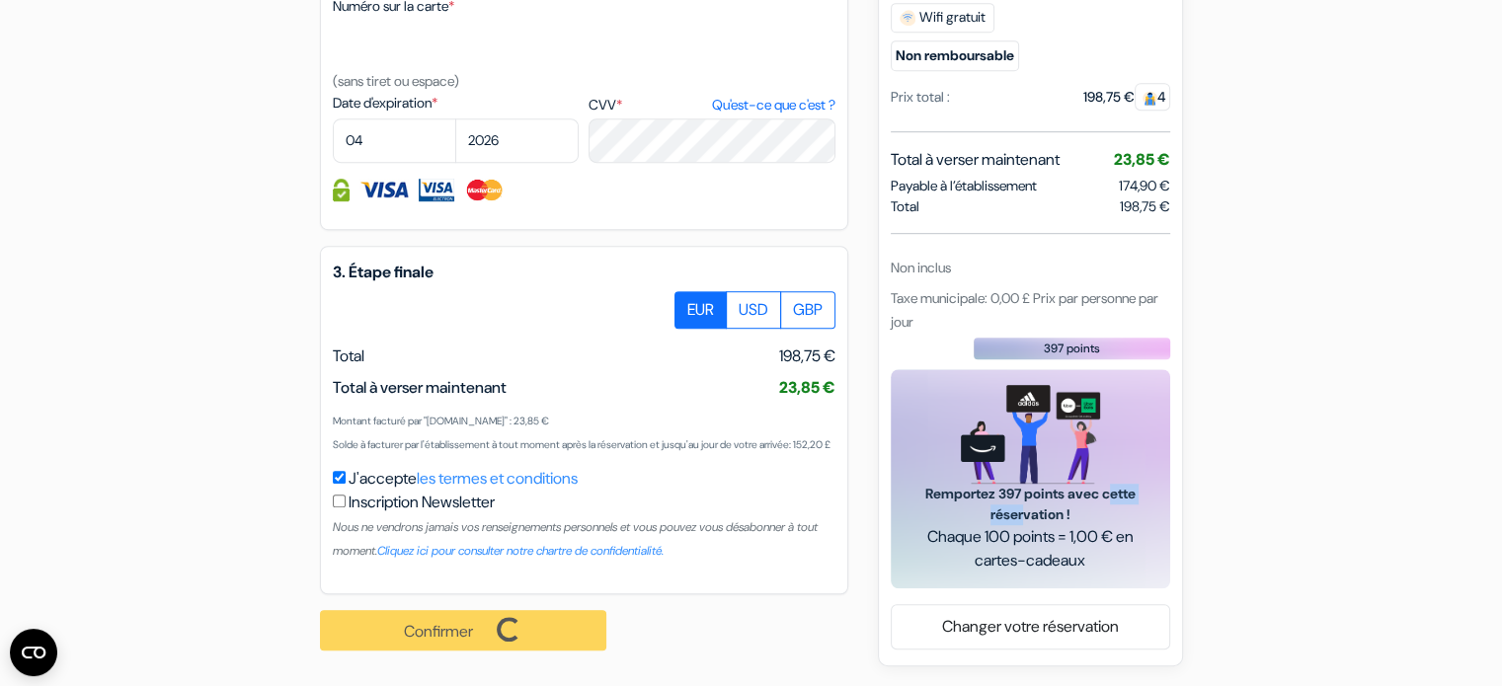
click at [1092, 500] on span "Remportez 397 points avec cette réservation !" at bounding box center [1030, 504] width 232 height 41
click at [1094, 473] on img at bounding box center [1030, 434] width 139 height 100
click at [1110, 443] on div "Remportez 397 points avec cette réservation ! Chaque 100 points = 1,00 € en car…" at bounding box center [1030, 478] width 279 height 220
click at [510, 627] on div "Confirmer Loading... Traitement de la demande..." at bounding box center [474, 630] width 308 height 72
click at [536, 651] on div "Confirmer Loading... Traitement de la demande..." at bounding box center [474, 630] width 308 height 72
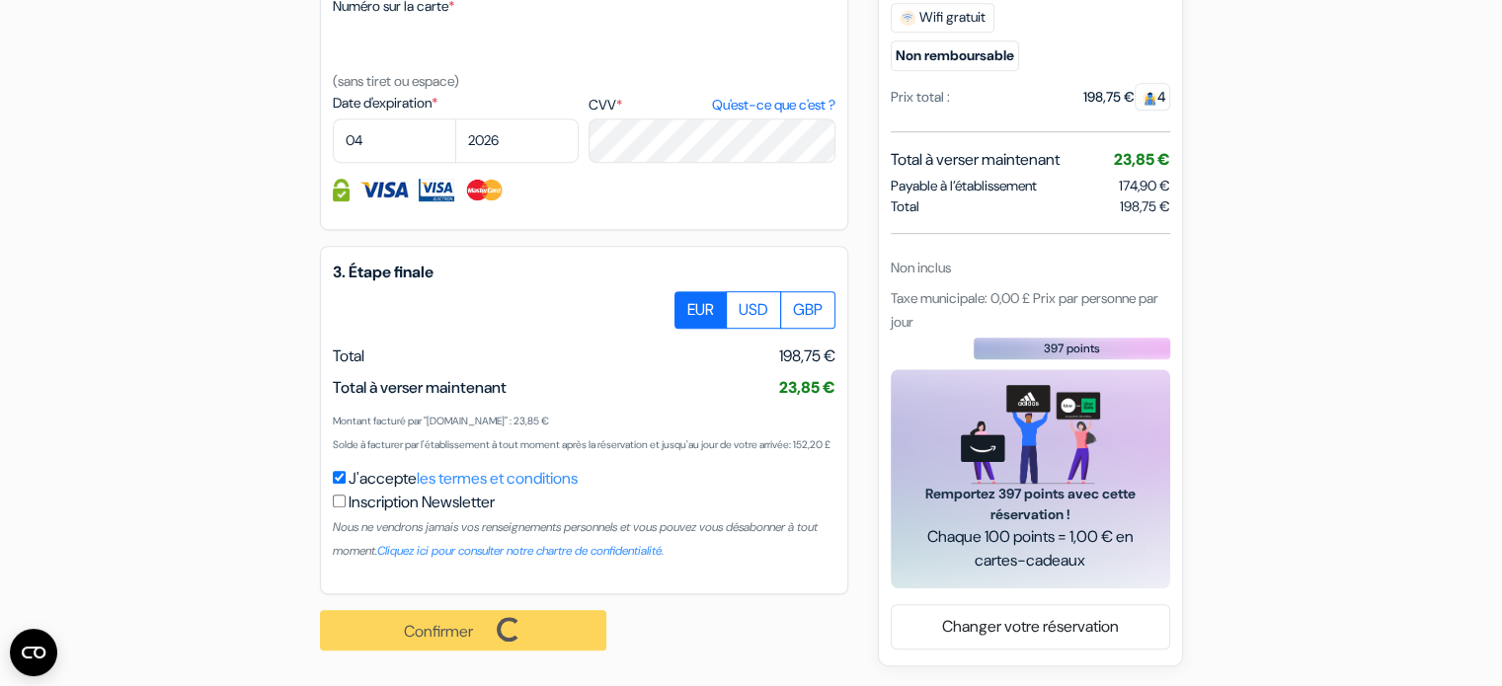
click at [536, 651] on div "Confirmer Loading... Traitement de la demande..." at bounding box center [474, 630] width 308 height 72
click at [536, 652] on div "Confirmer Loading... Traitement de la demande..." at bounding box center [474, 630] width 308 height 72
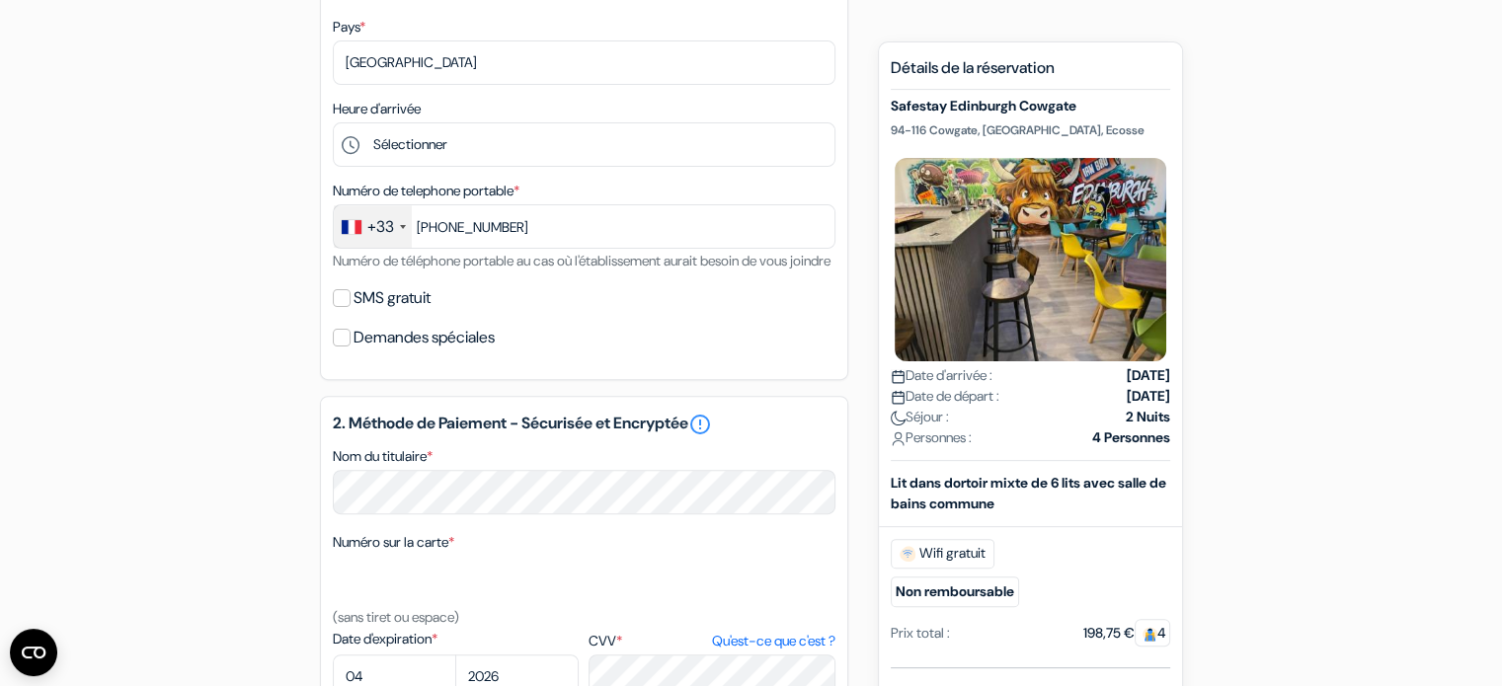
scroll to position [565, 0]
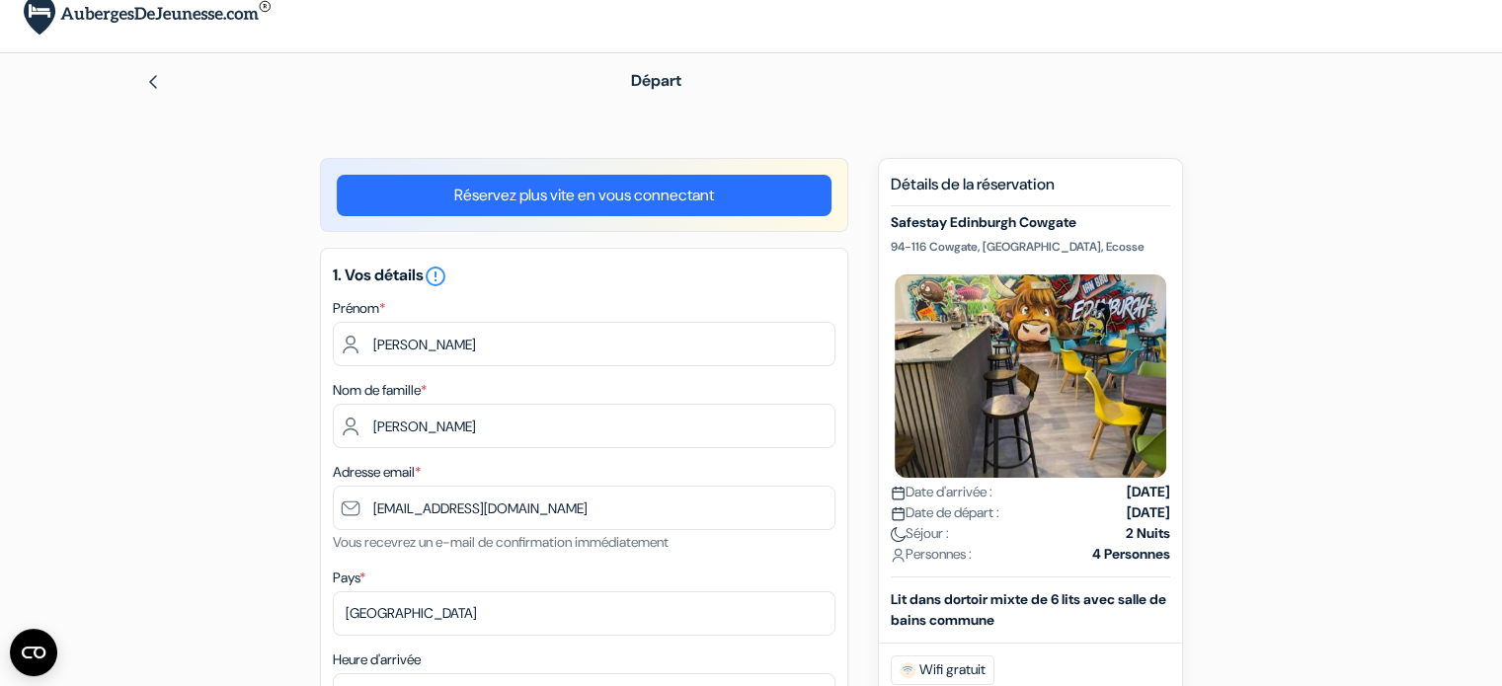
scroll to position [0, 0]
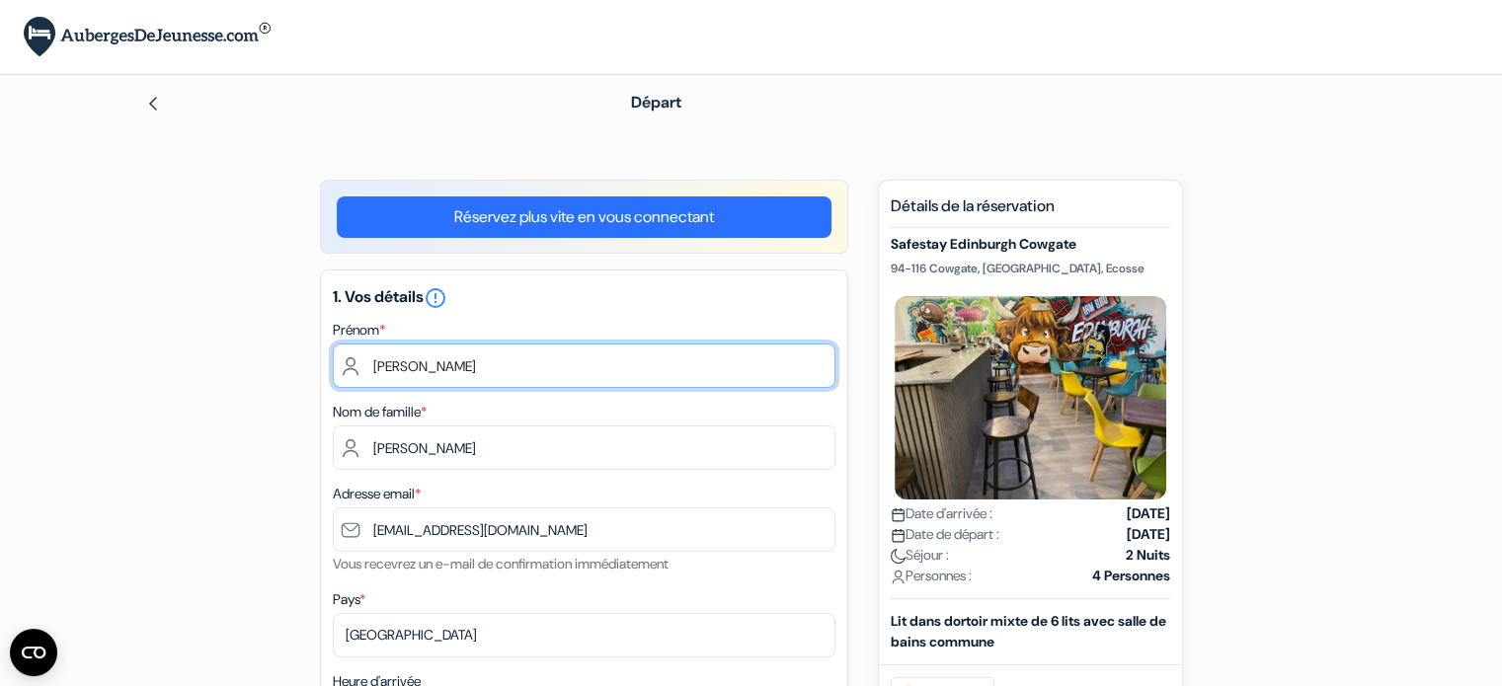
click at [592, 366] on input "[PERSON_NAME]" at bounding box center [584, 366] width 503 height 44
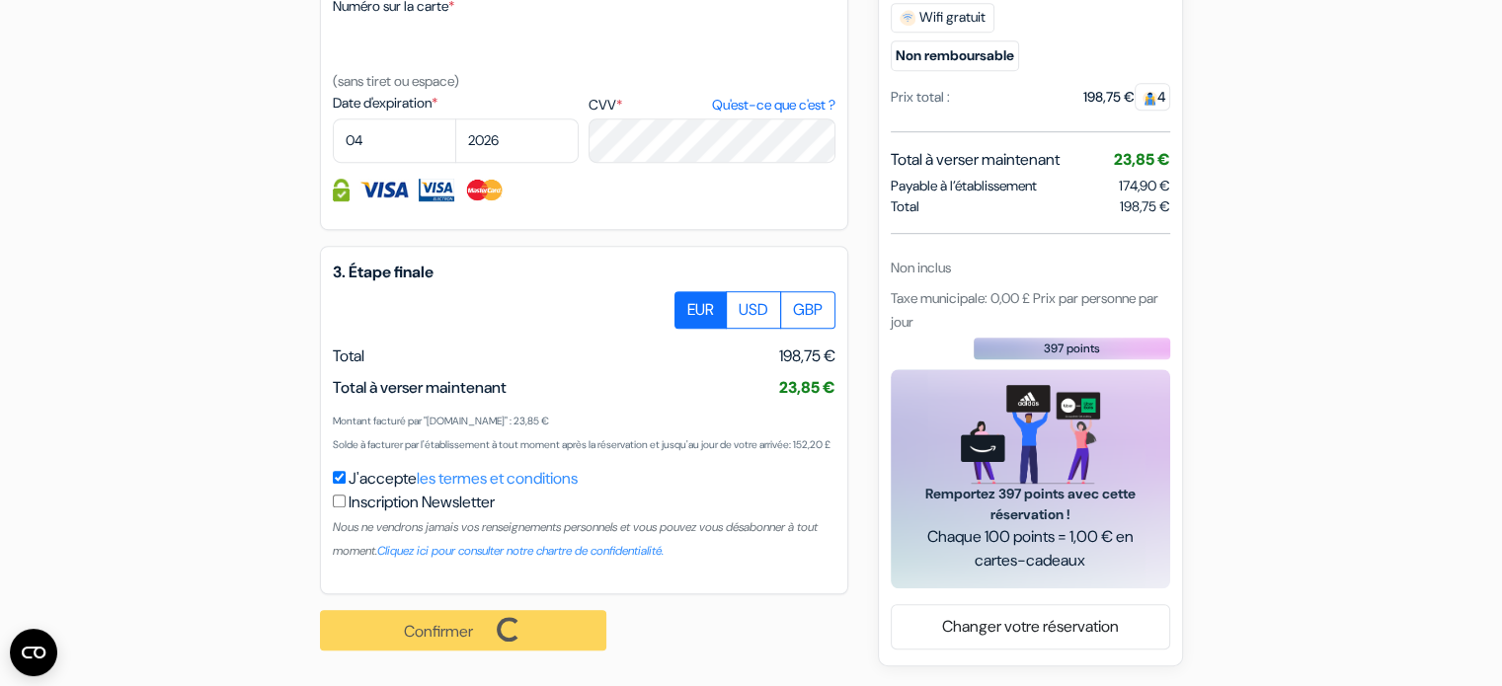
scroll to position [1157, 0]
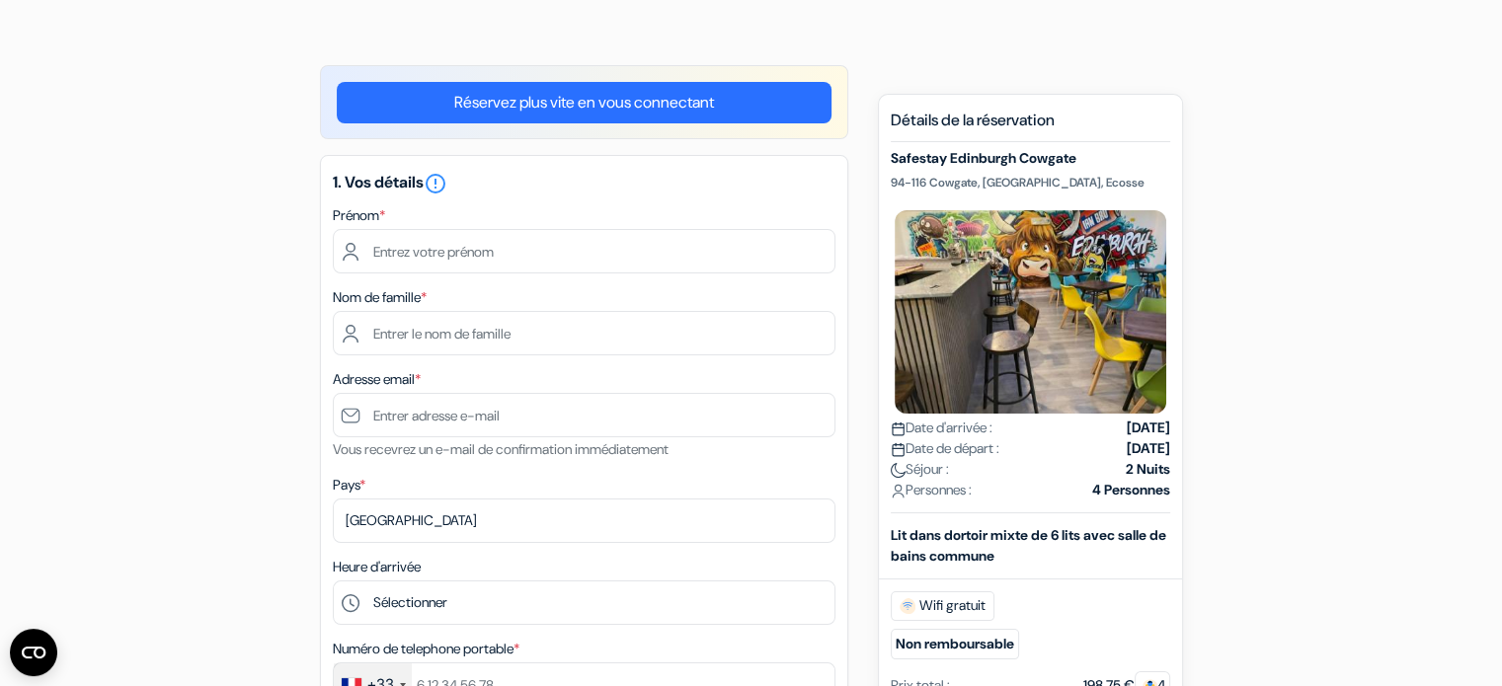
scroll to position [68, 0]
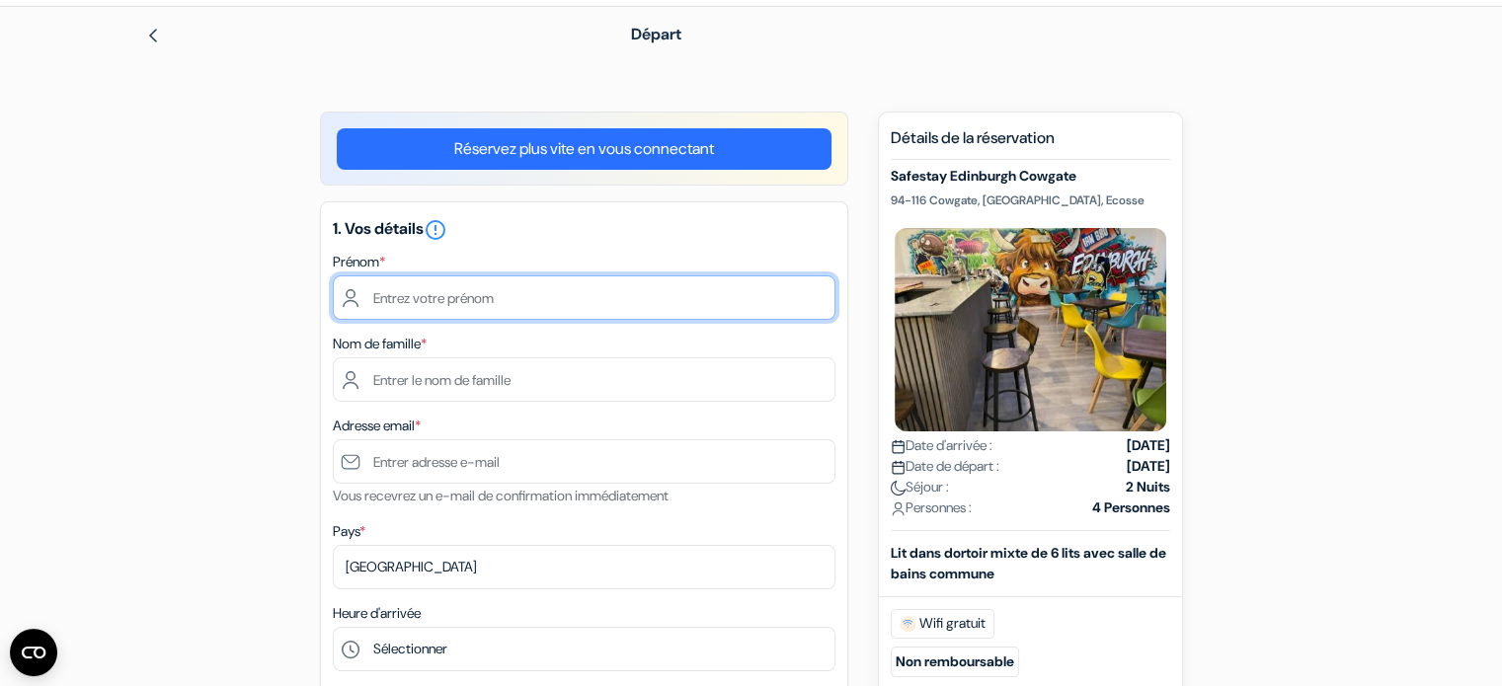
click at [553, 310] on input "text" at bounding box center [584, 298] width 503 height 44
type input "[PERSON_NAME]"
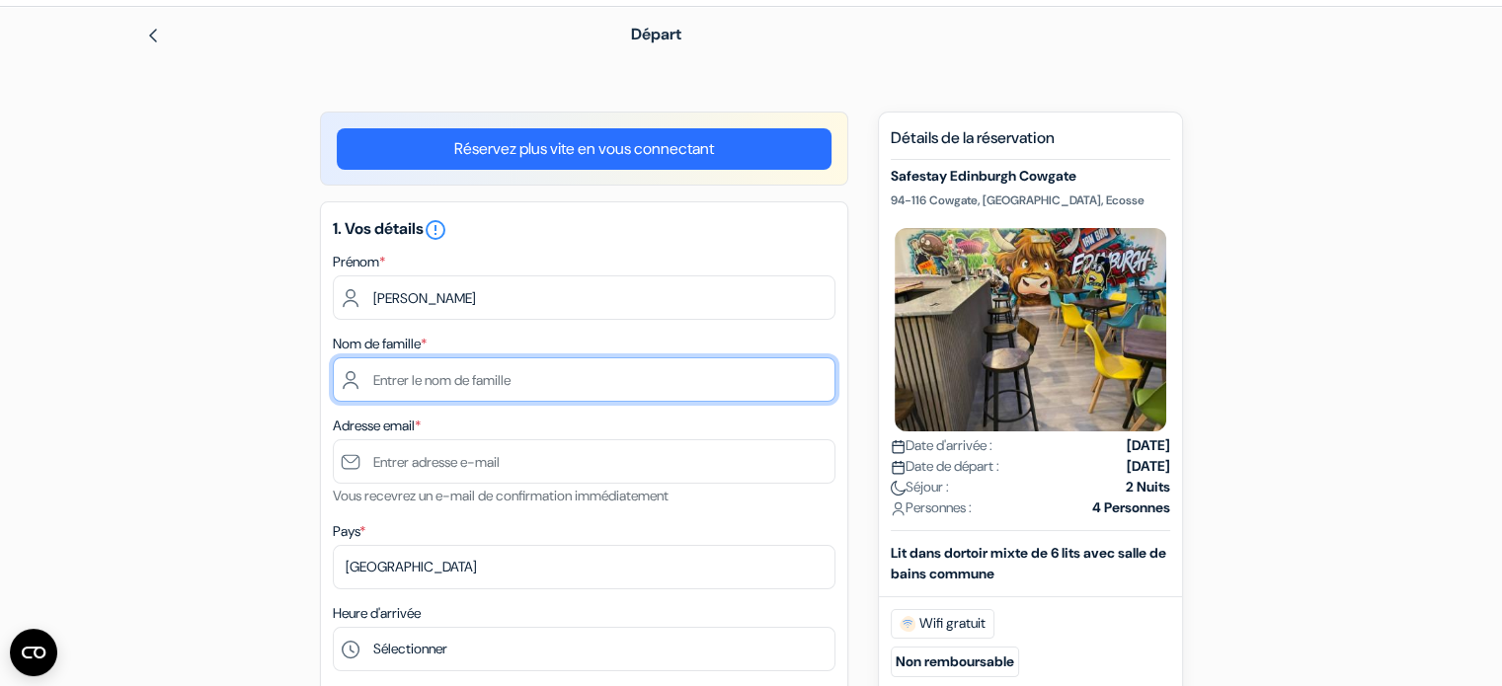
type input "[PERSON_NAME]"
type input "[EMAIL_ADDRESS][DOMAIN_NAME]"
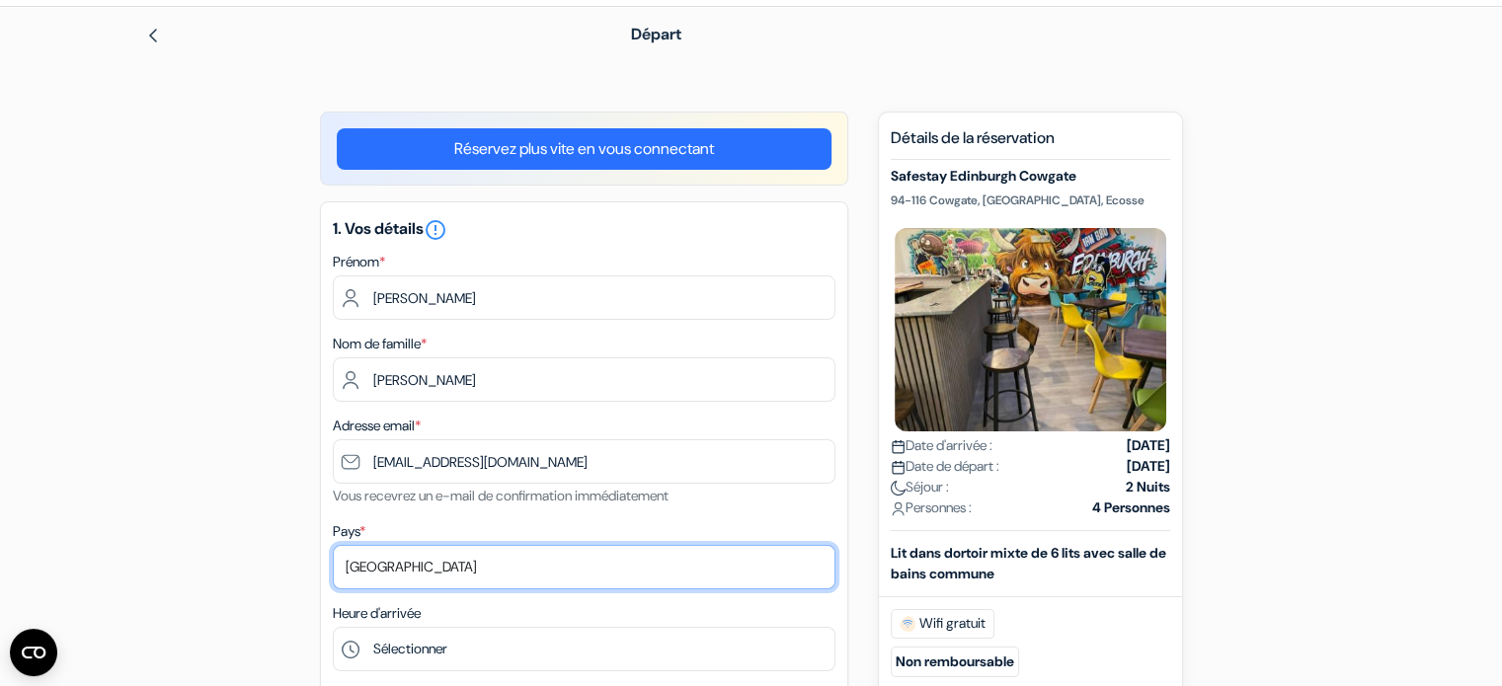
select select "42"
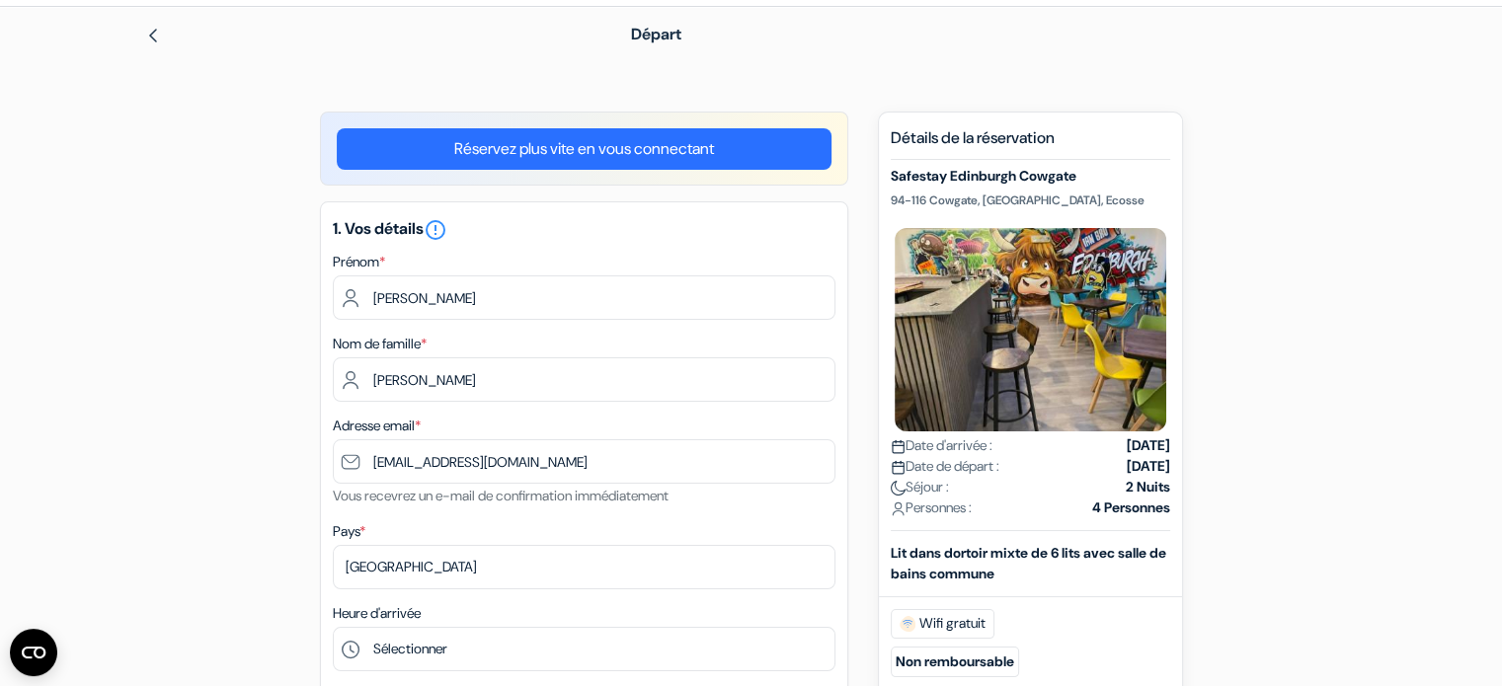
type input "[PHONE_NUMBER]"
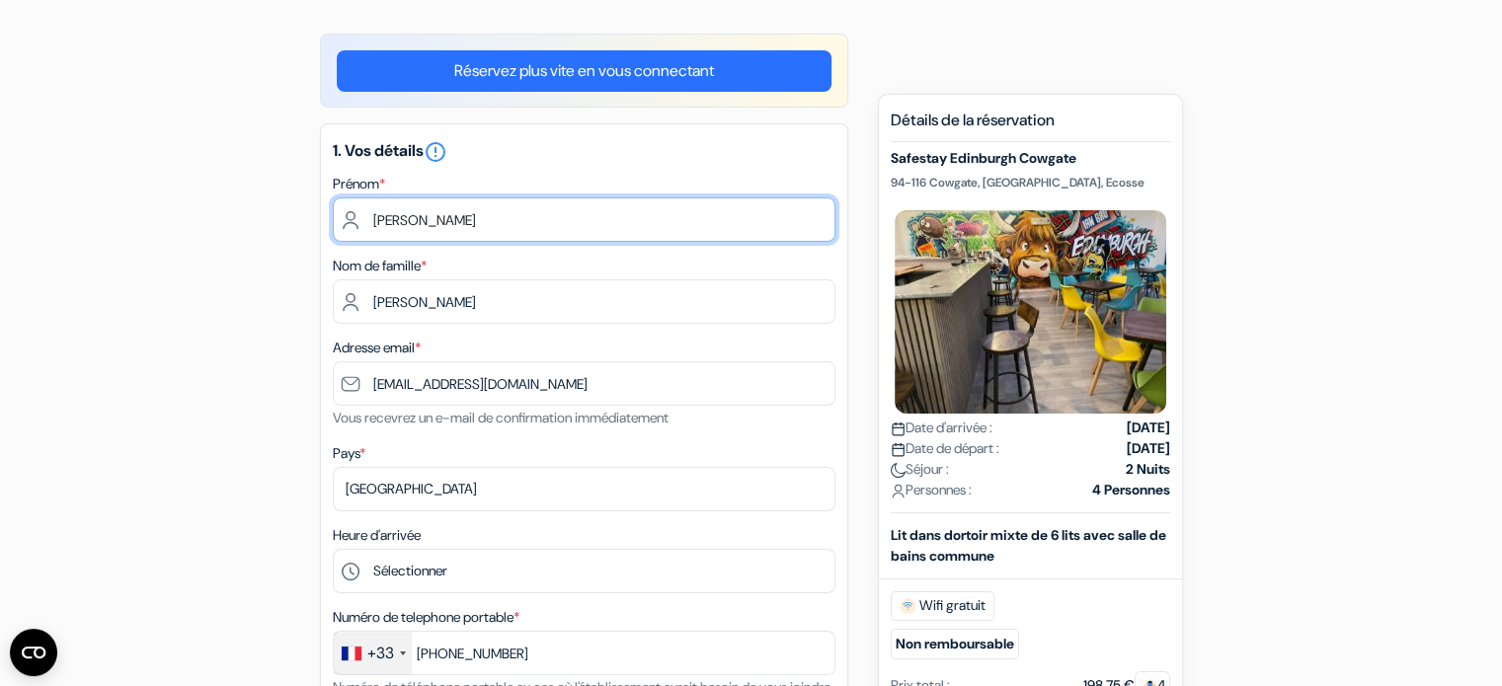
scroll to position [266, 0]
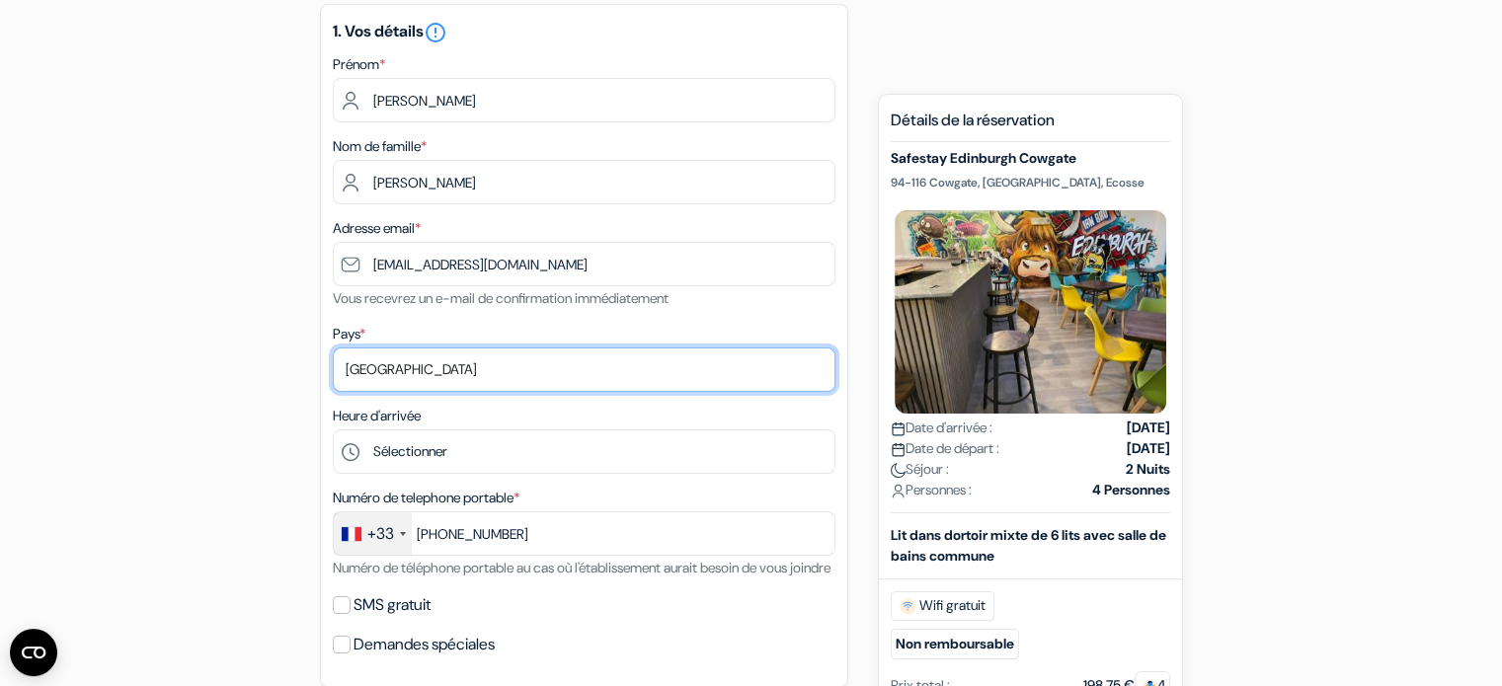
drag, startPoint x: 550, startPoint y: 369, endPoint x: 177, endPoint y: 331, distance: 375.3
select select "67"
click at [333, 348] on select "Selectionner le pays Abkhazie [GEOGRAPHIC_DATA] [GEOGRAPHIC_DATA] Du [GEOGRAPHI…" at bounding box center [584, 370] width 503 height 44
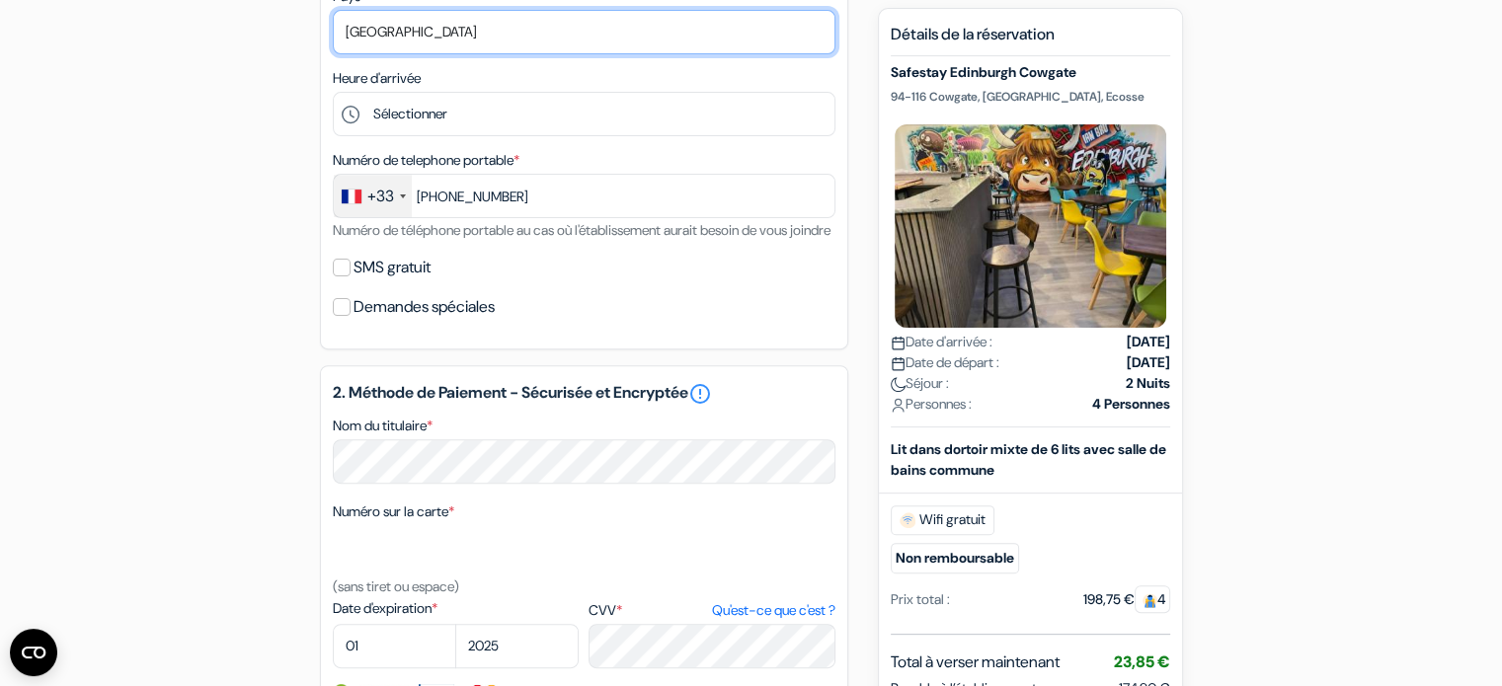
scroll to position [661, 0]
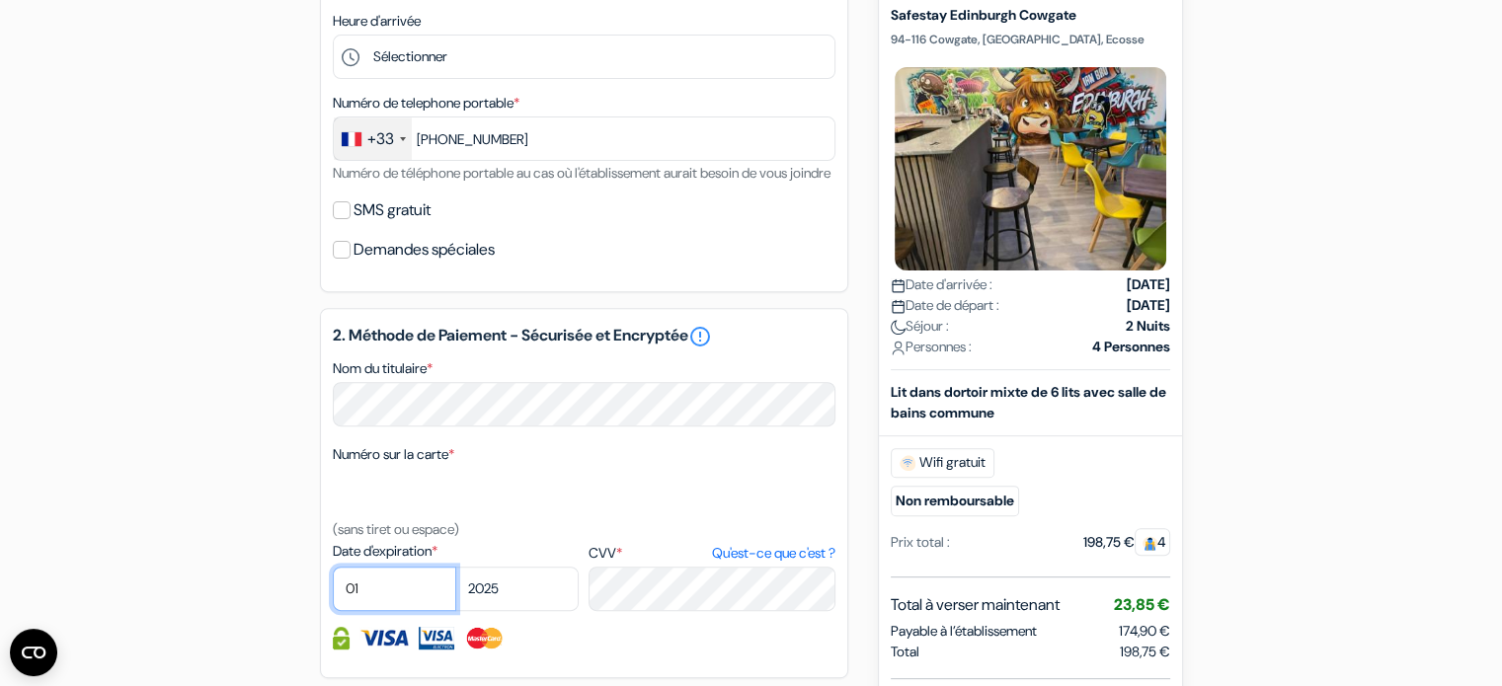
select select "04"
select select "2026"
click at [687, 541] on div "Numéro sur la carte * (sans tiret ou espace)" at bounding box center [584, 491] width 503 height 99
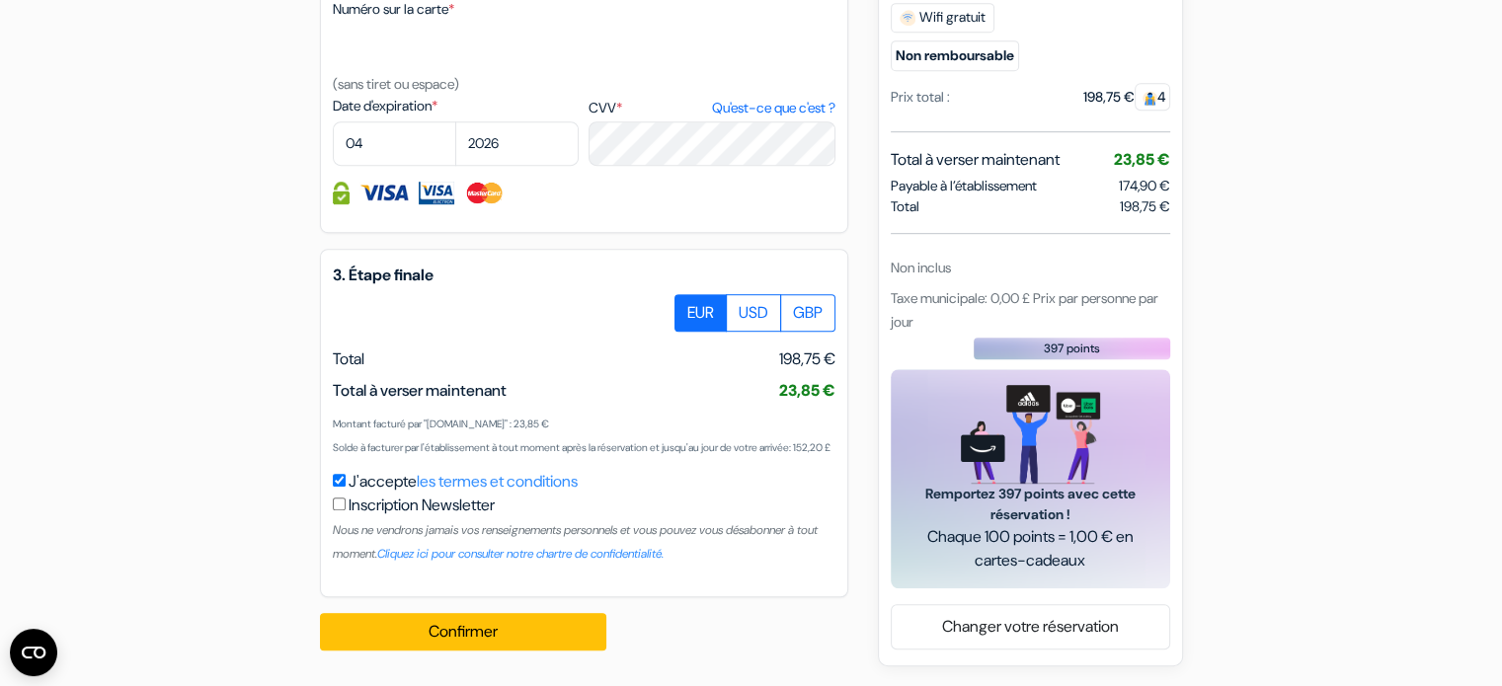
scroll to position [1154, 0]
